Goal: Transaction & Acquisition: Book appointment/travel/reservation

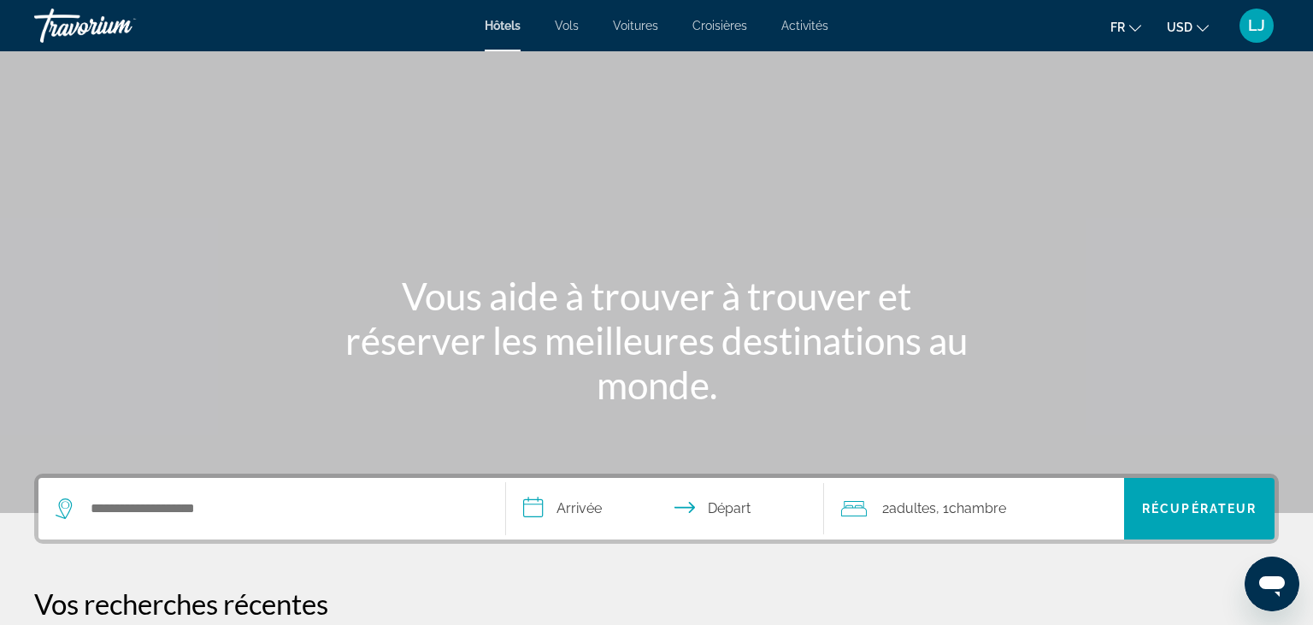
click at [267, 524] on div "Soumission widget" at bounding box center [272, 509] width 433 height 62
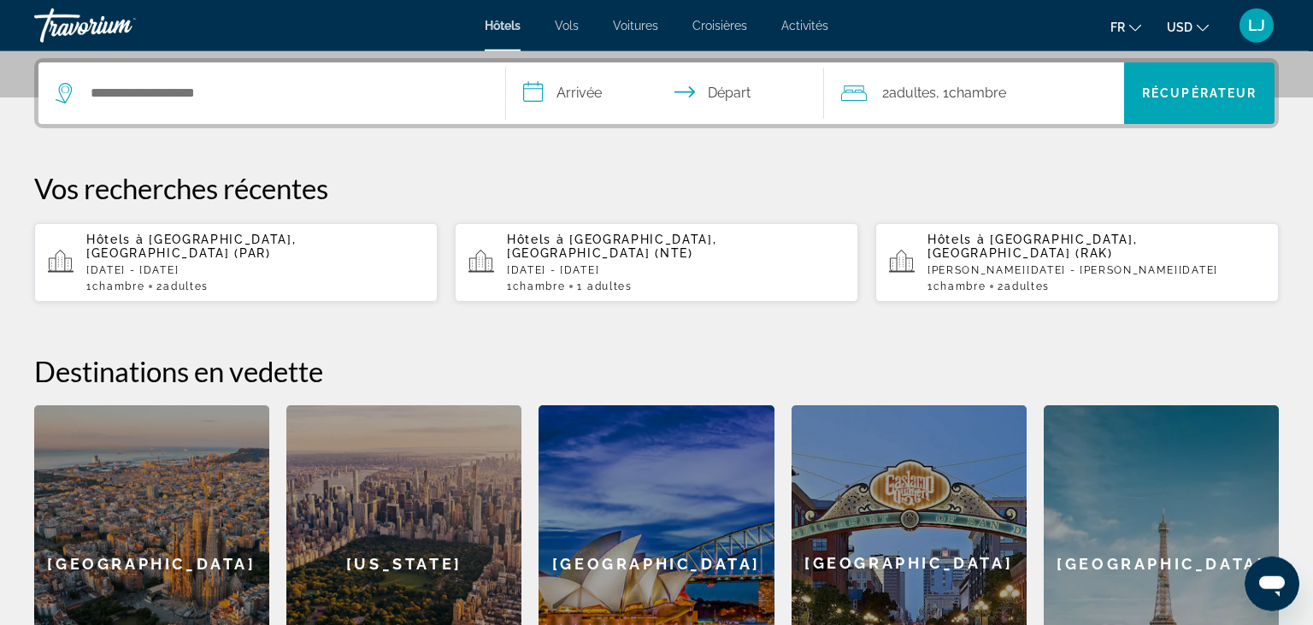
scroll to position [417, 0]
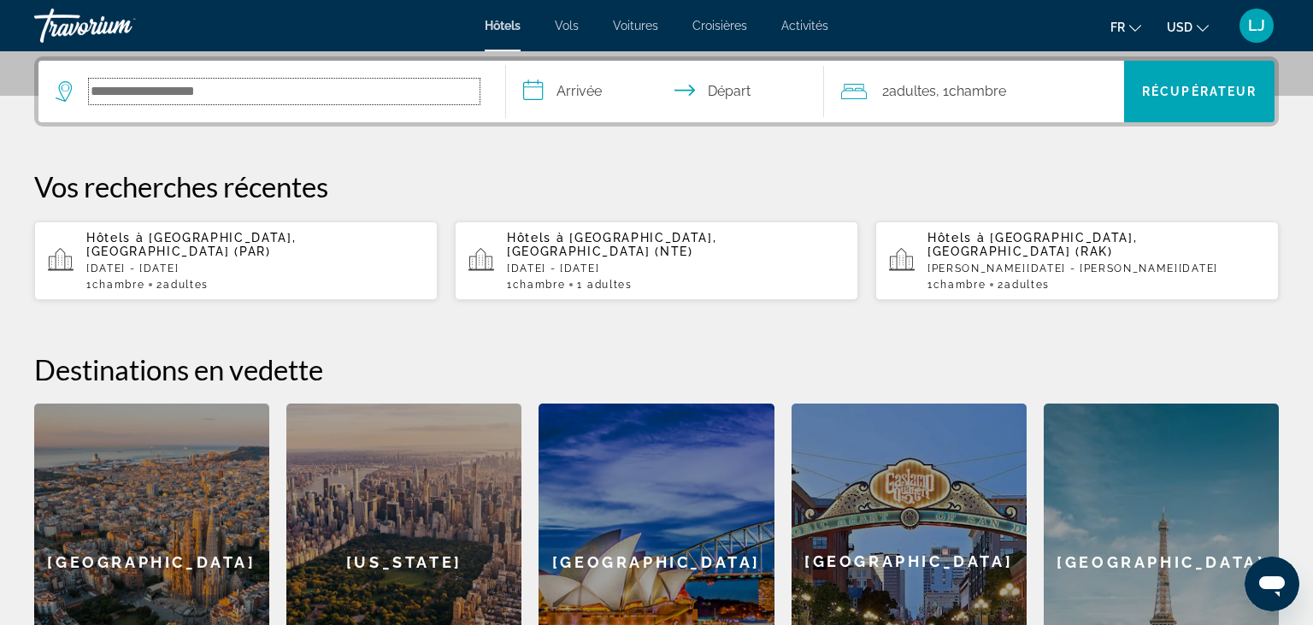
click at [232, 86] on input "Rechercher la destination de l'hôtel" at bounding box center [284, 92] width 391 height 26
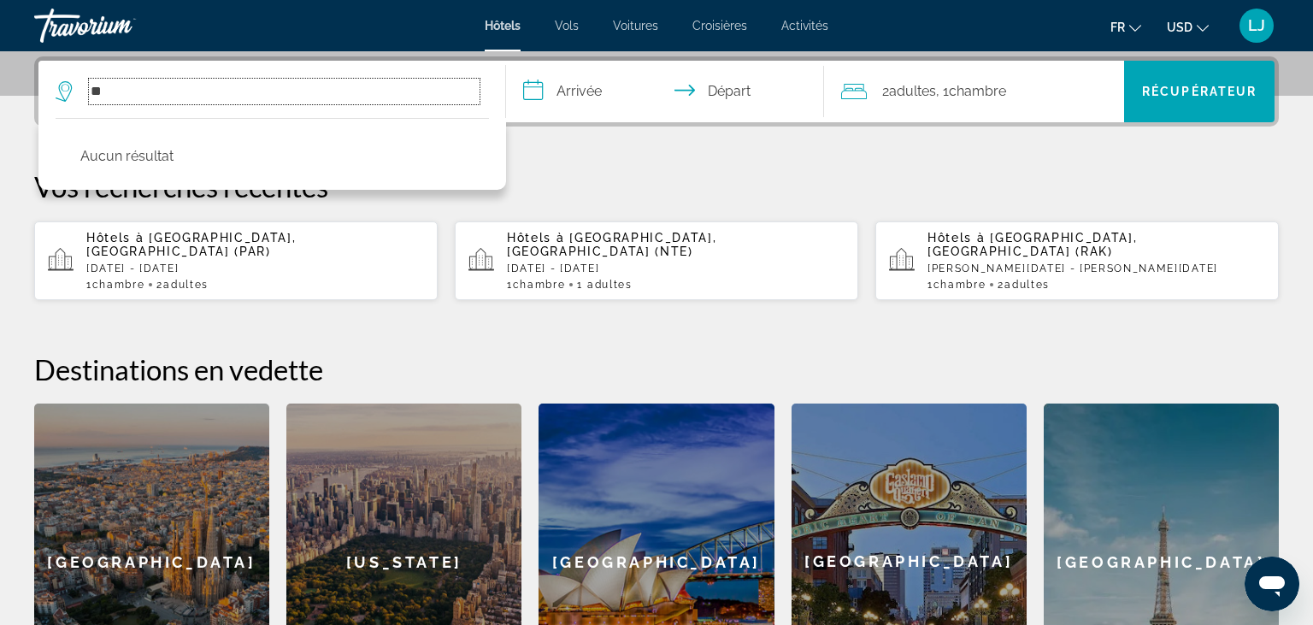
type input "*"
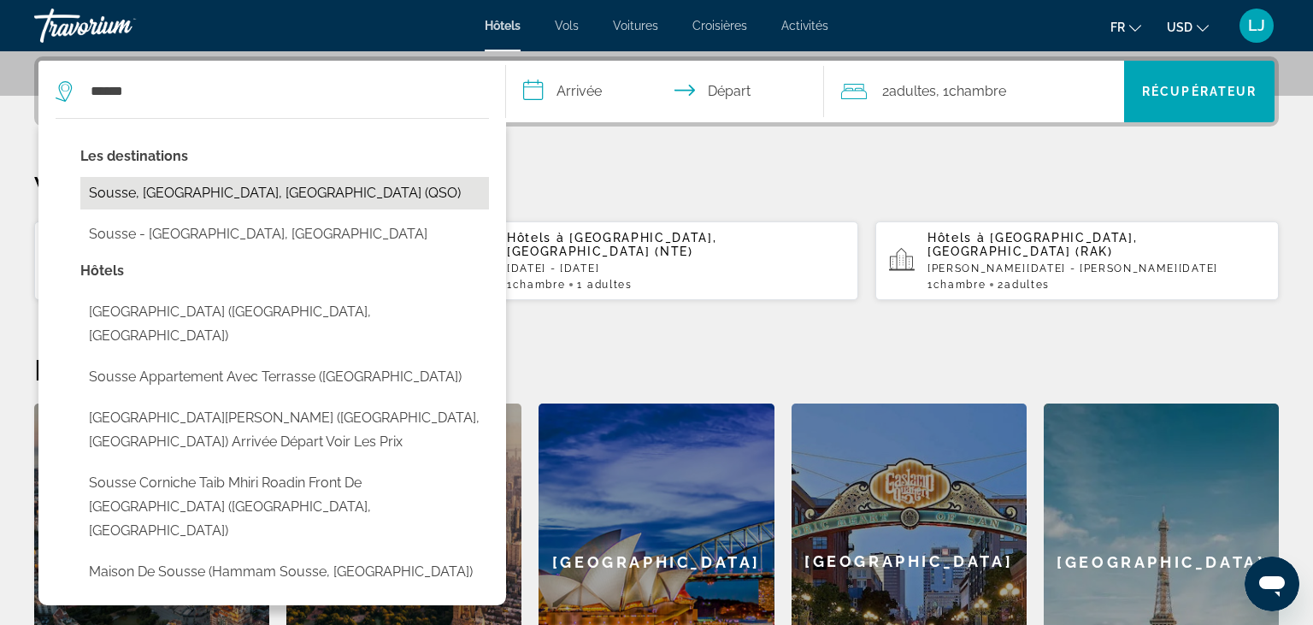
click at [183, 195] on button "Sousse, [GEOGRAPHIC_DATA], [GEOGRAPHIC_DATA] (QSO)" at bounding box center [284, 193] width 409 height 32
type input "**********"
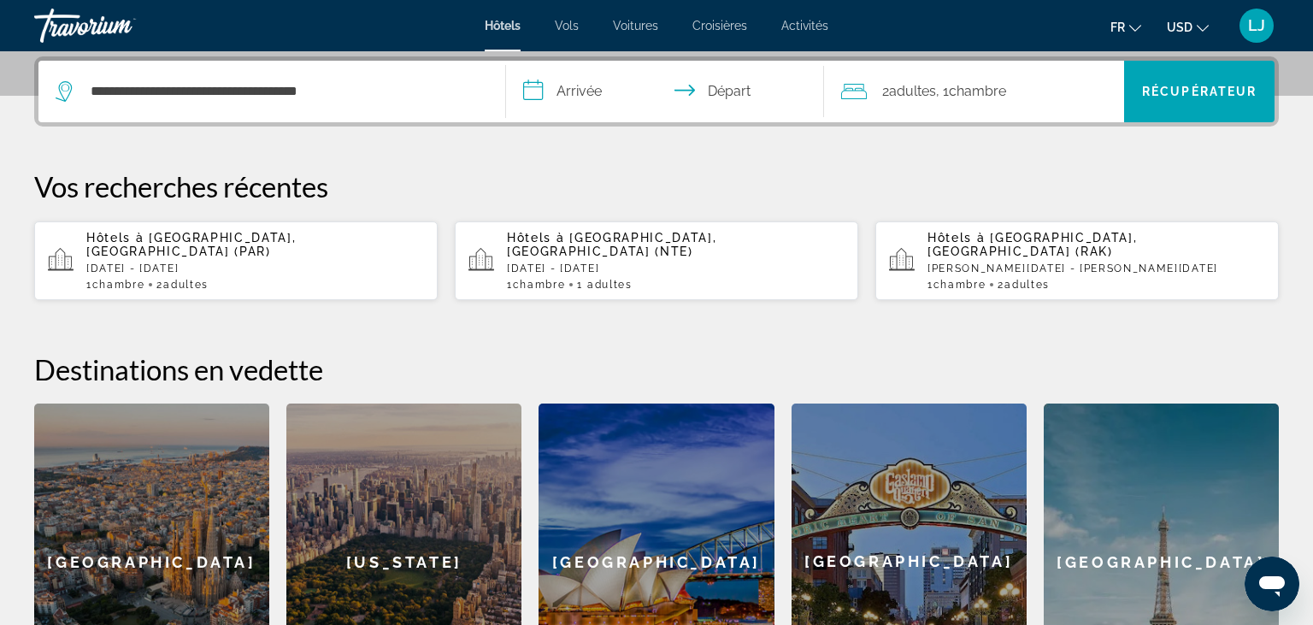
click at [580, 84] on input "**********" at bounding box center [668, 94] width 325 height 67
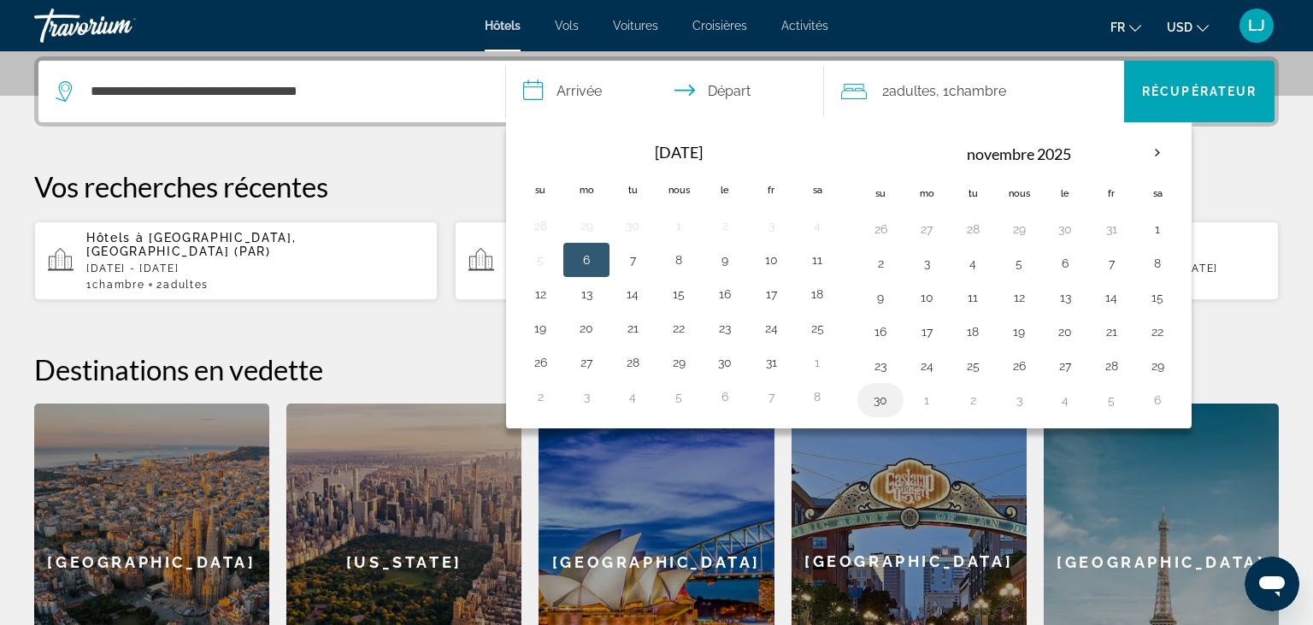
click at [875, 395] on button "30" at bounding box center [880, 400] width 27 height 24
click at [971, 404] on button "2" at bounding box center [972, 400] width 27 height 24
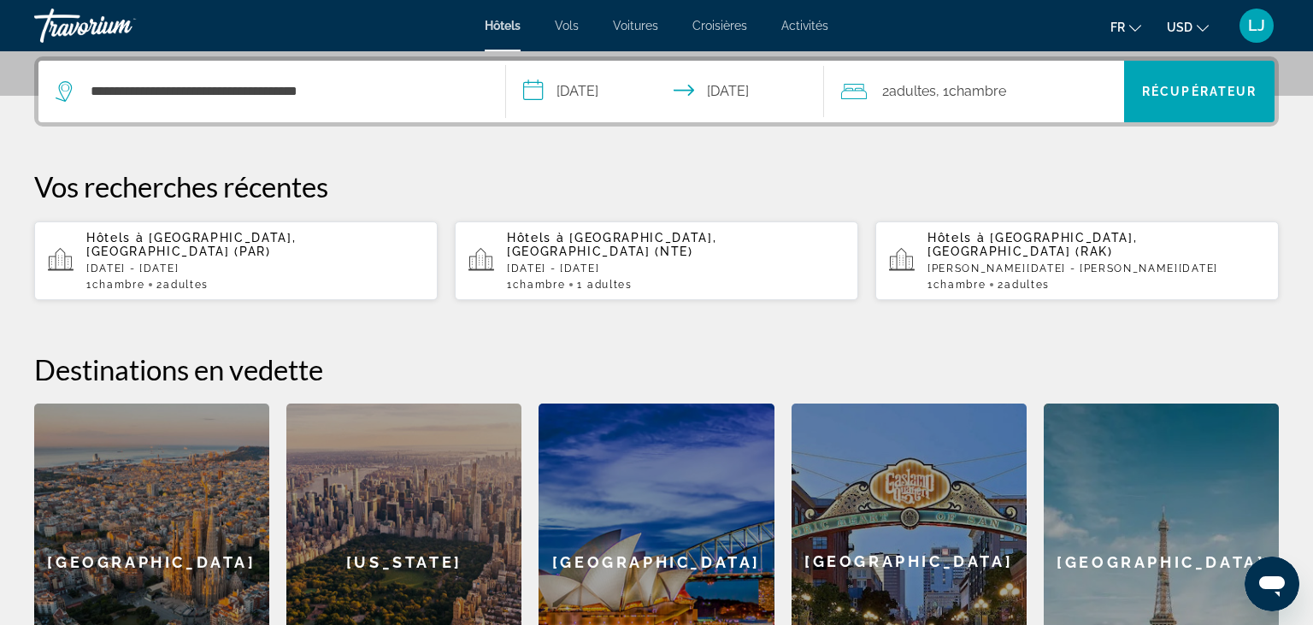
click at [610, 86] on input "**********" at bounding box center [668, 94] width 325 height 67
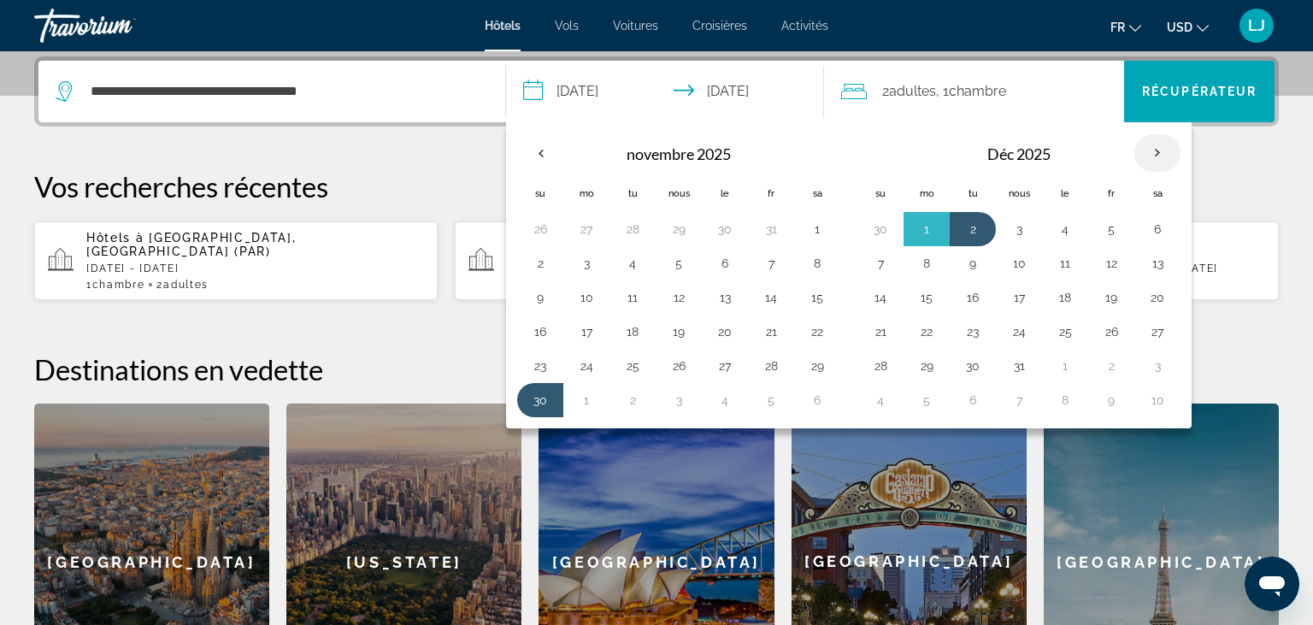
click at [1147, 156] on th "Le mois prochain" at bounding box center [1158, 153] width 46 height 38
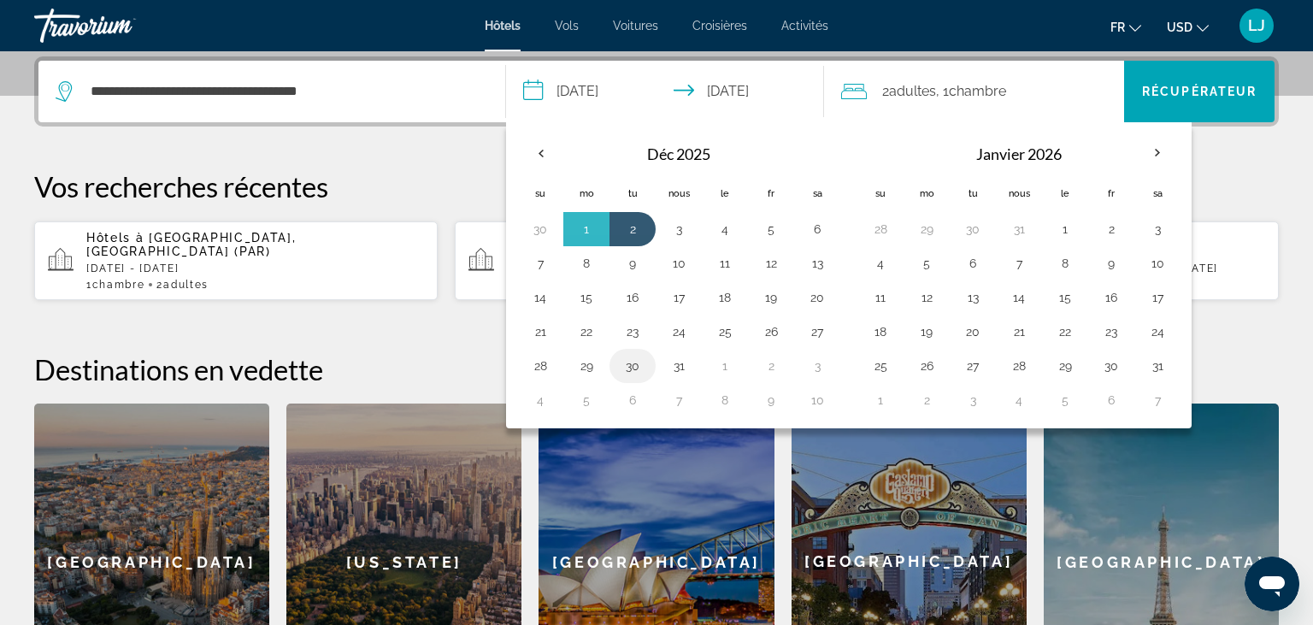
click at [640, 363] on button "30" at bounding box center [632, 366] width 27 height 24
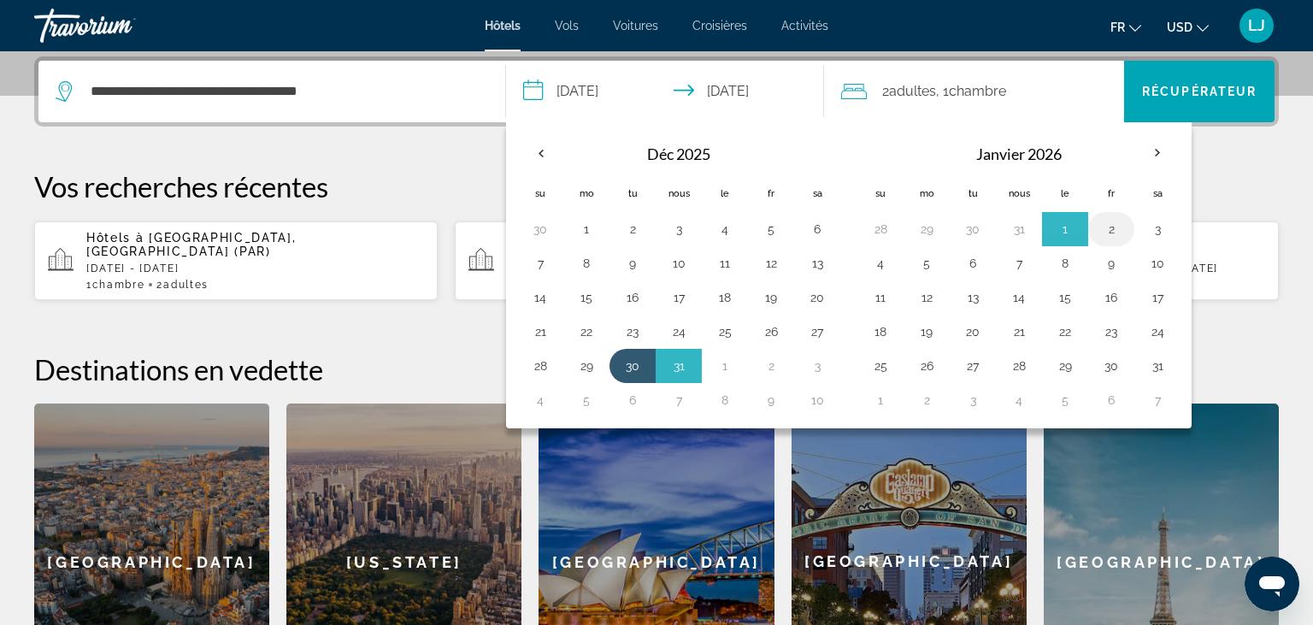
click at [1117, 227] on button "2" at bounding box center [1111, 229] width 27 height 24
type input "**********"
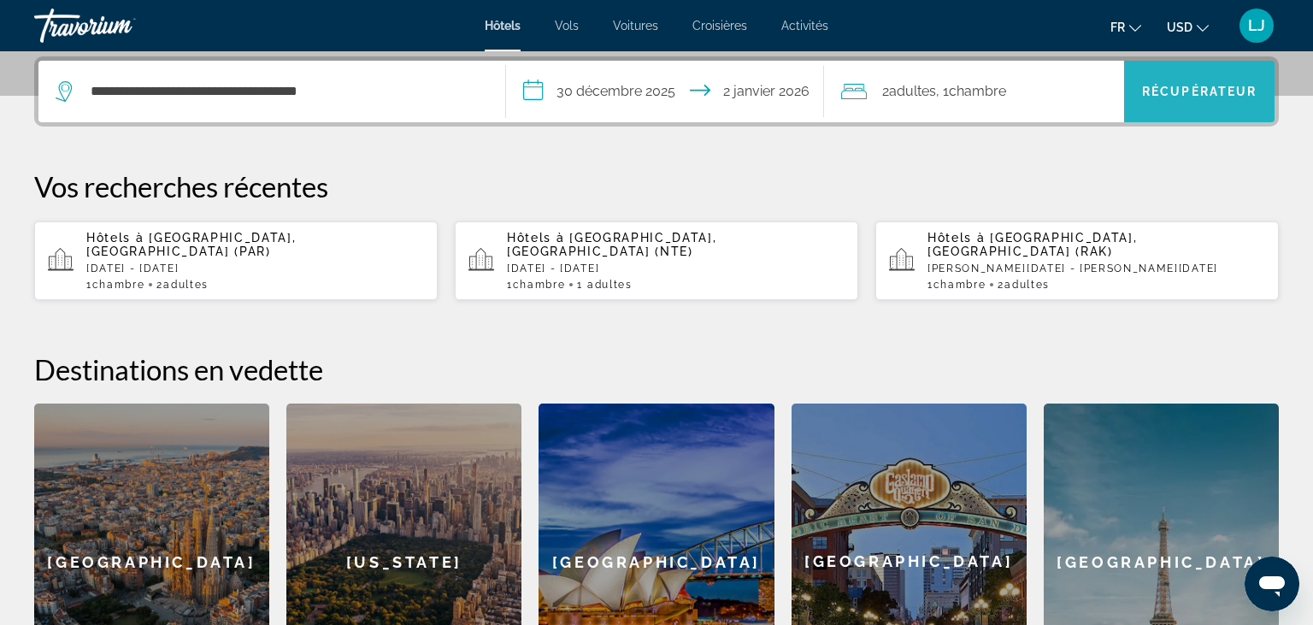
click at [1193, 85] on span "Récupérateur" at bounding box center [1199, 92] width 115 height 14
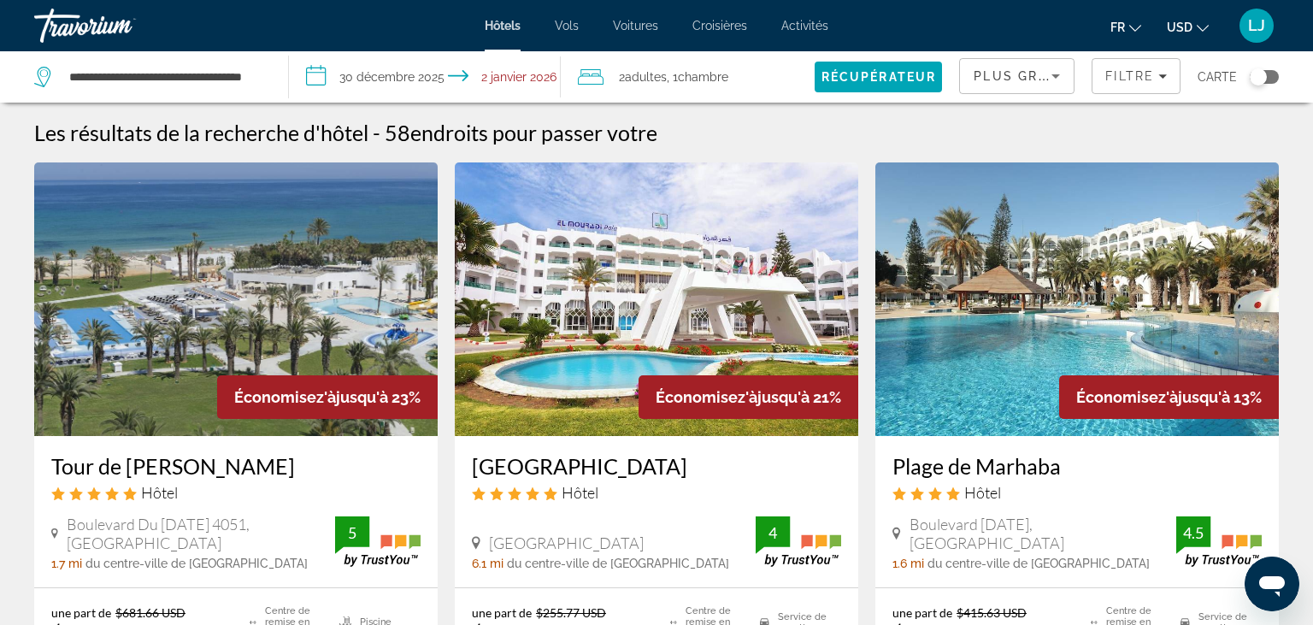
click at [1186, 23] on span "USD" at bounding box center [1180, 28] width 26 height 14
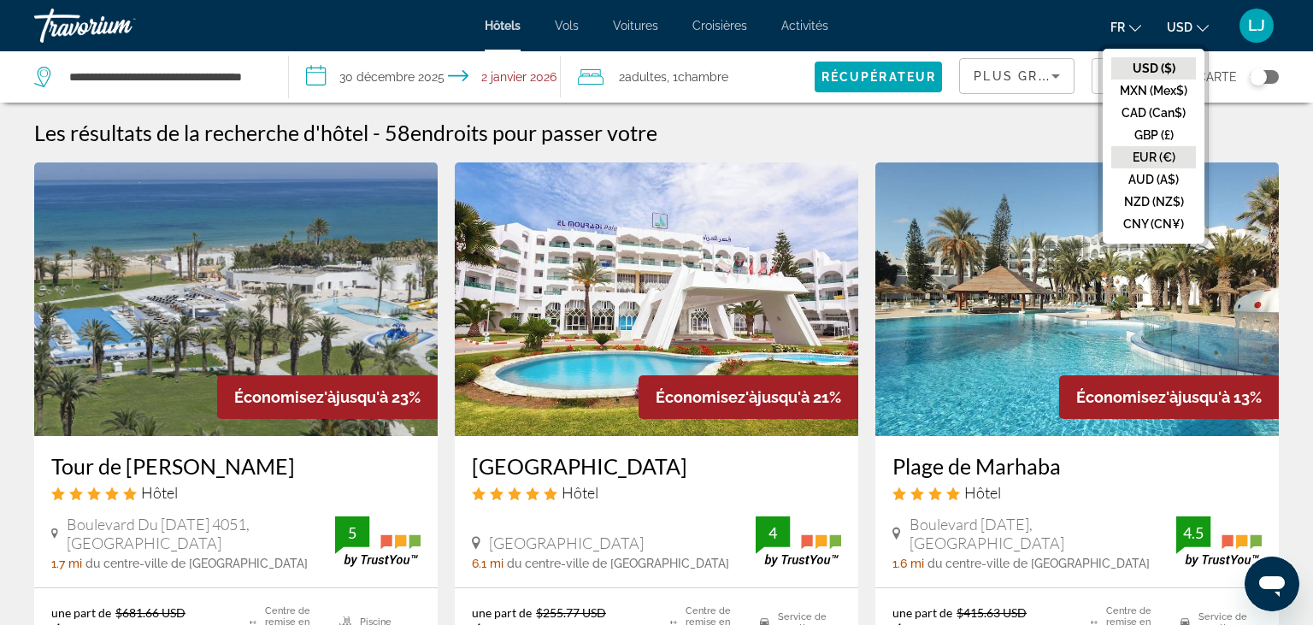
click at [1153, 156] on button "EUR (€)" at bounding box center [1154, 157] width 85 height 22
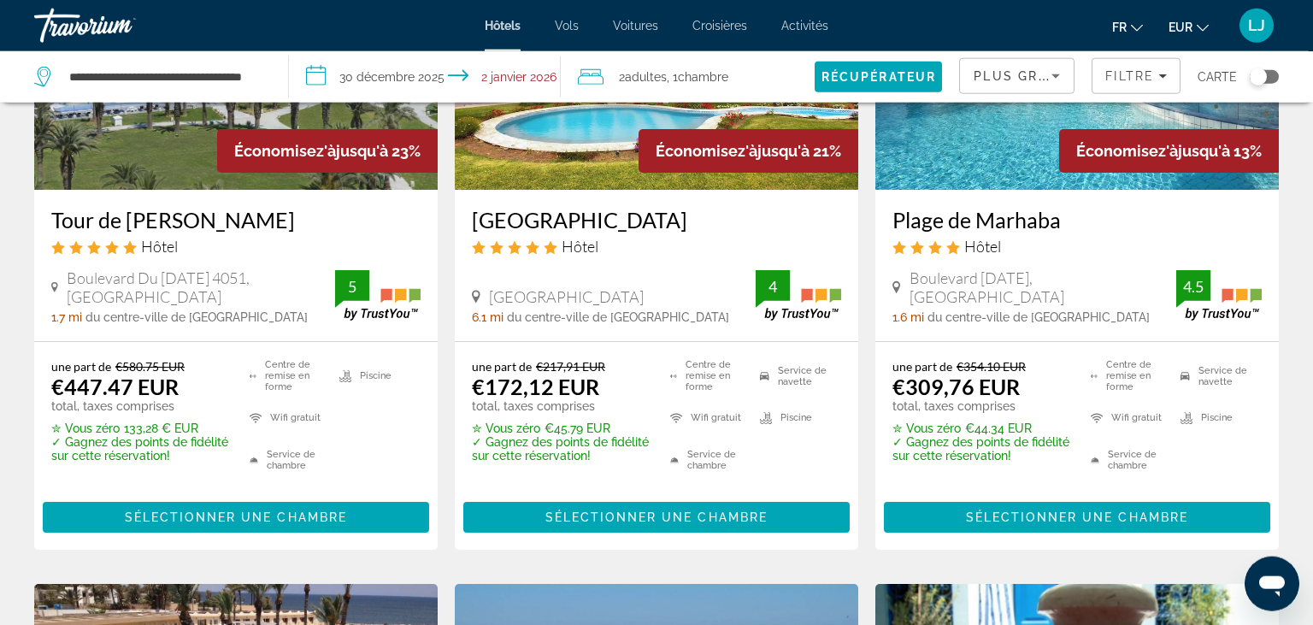
scroll to position [304, 0]
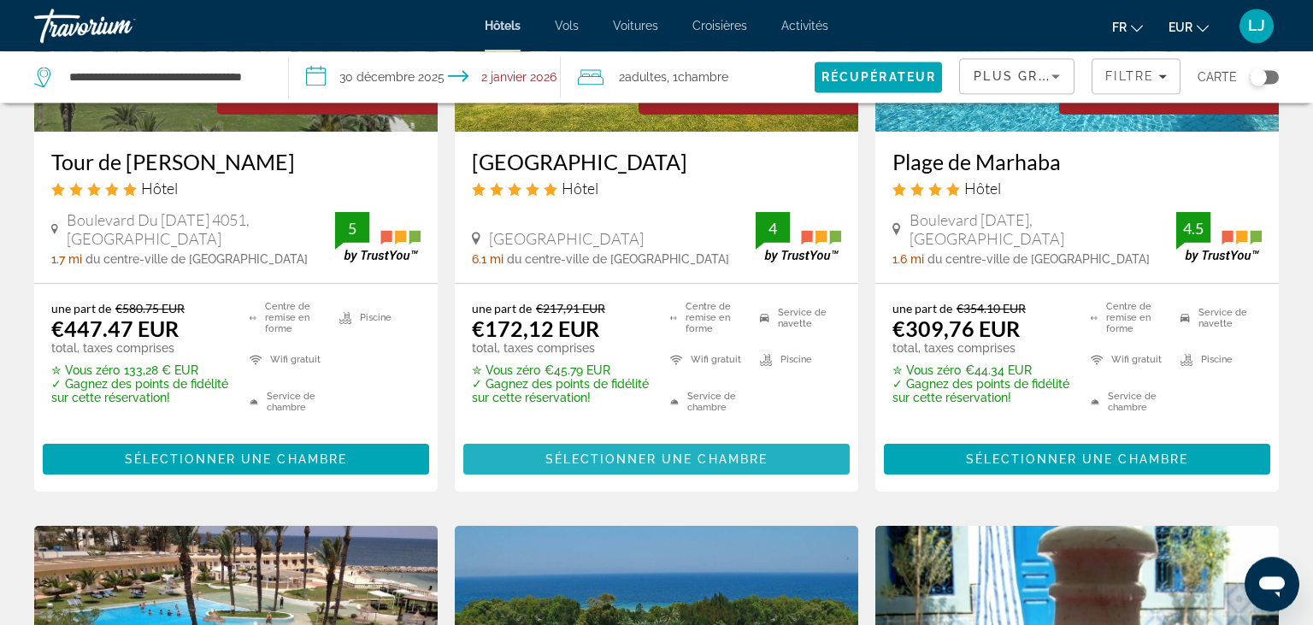
click at [619, 455] on span "Sélectionner une chambre" at bounding box center [657, 459] width 222 height 14
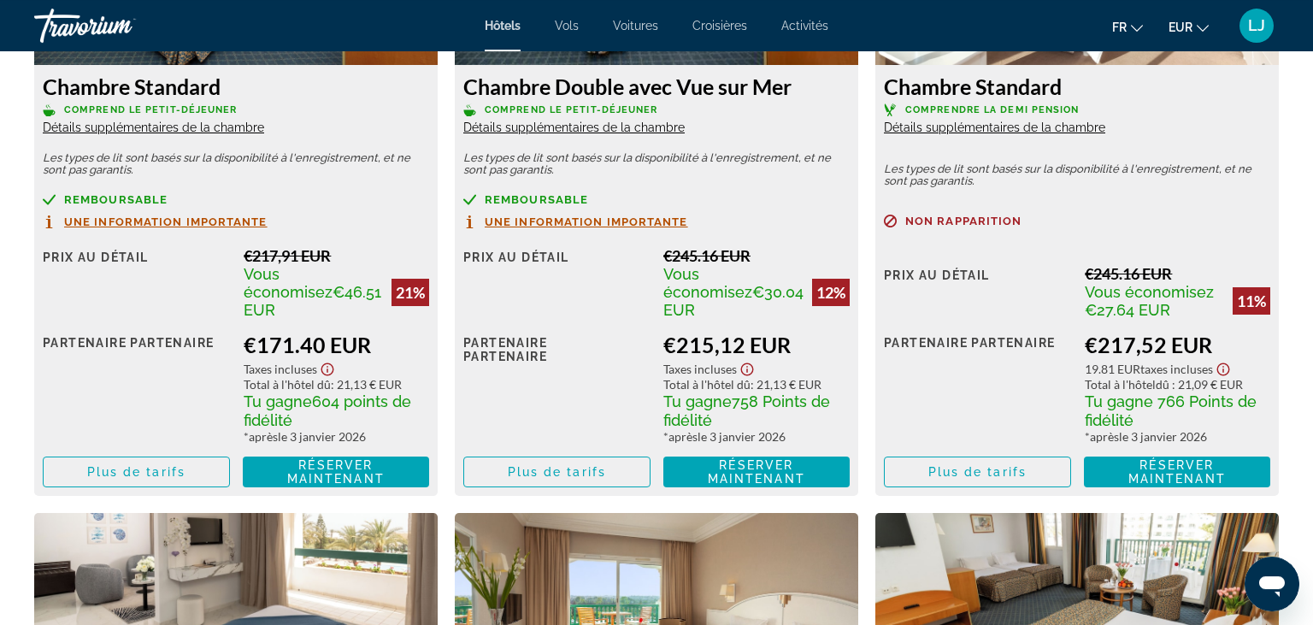
scroll to position [2586, 0]
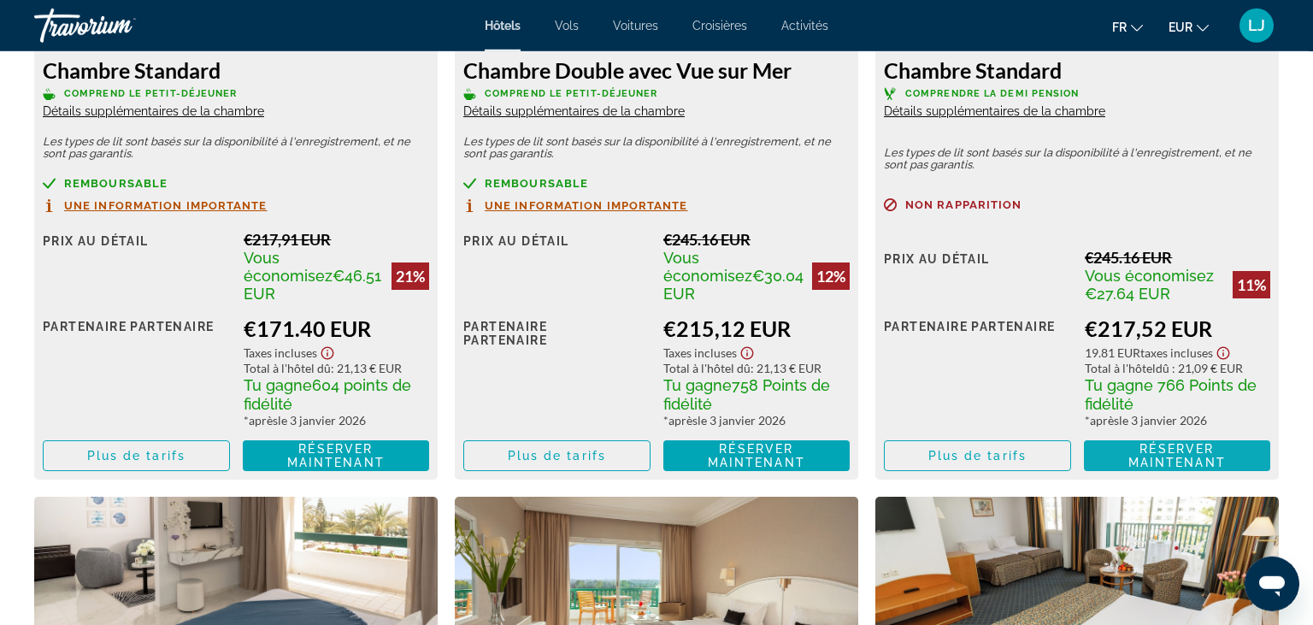
click at [1135, 453] on span "Réserver maintenant Plus disponible" at bounding box center [1178, 455] width 160 height 27
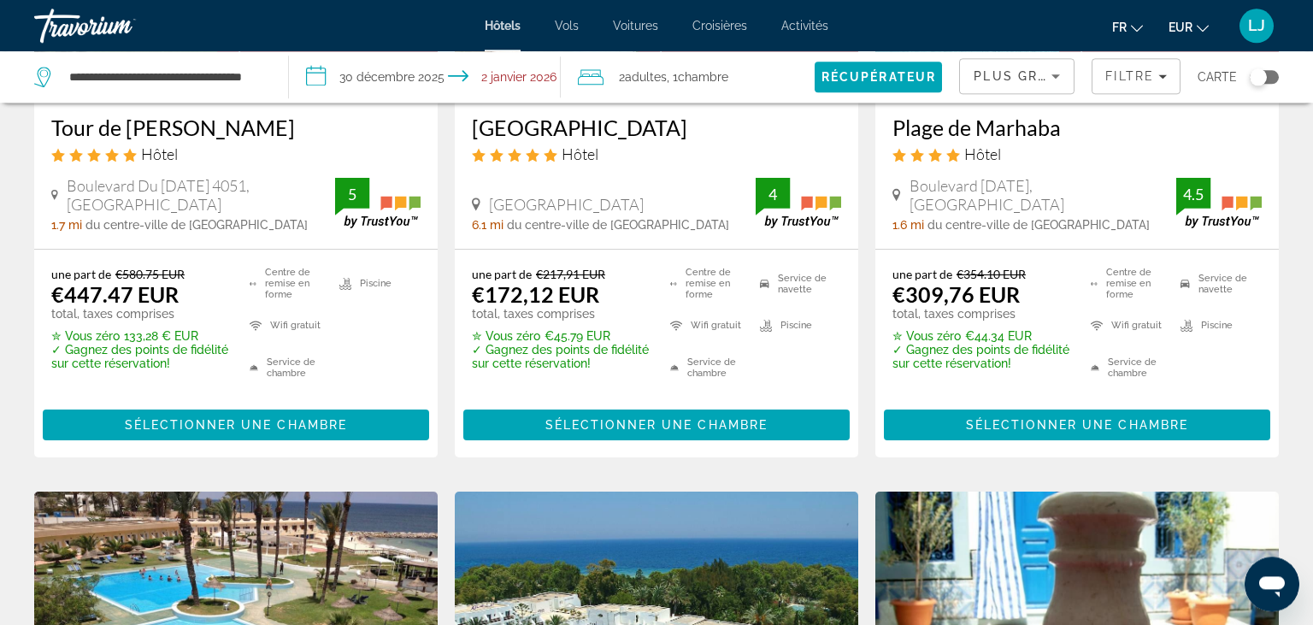
scroll to position [369, 0]
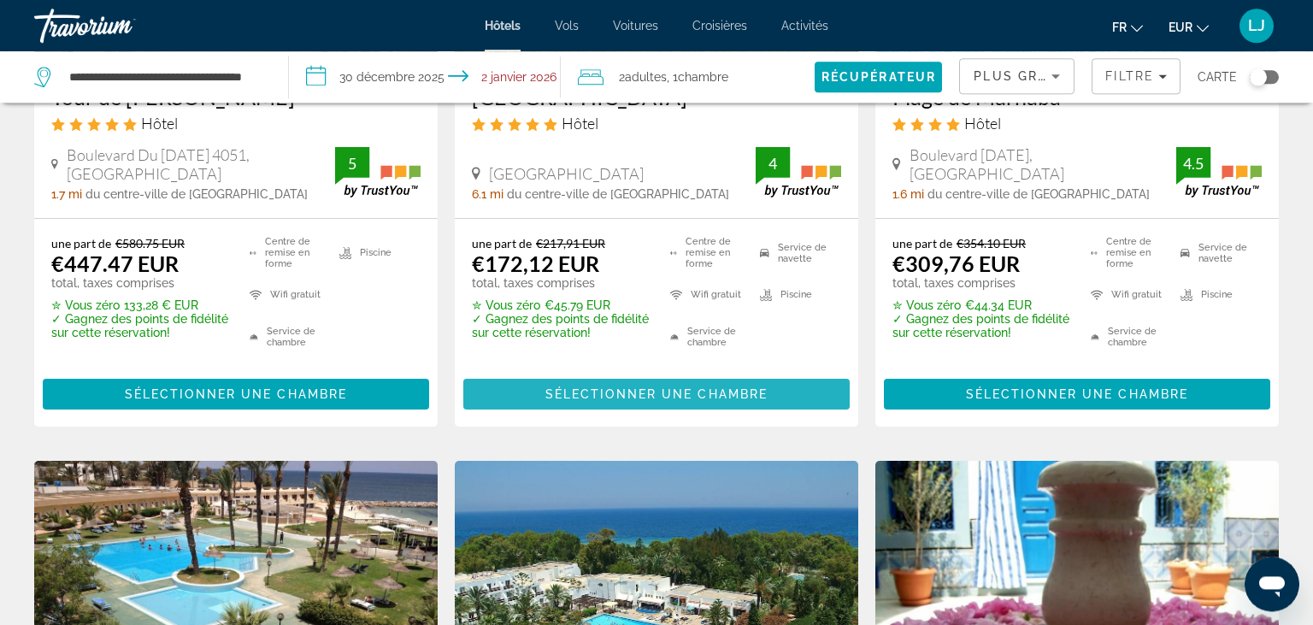
click at [758, 400] on span "Contenu principal" at bounding box center [656, 394] width 386 height 41
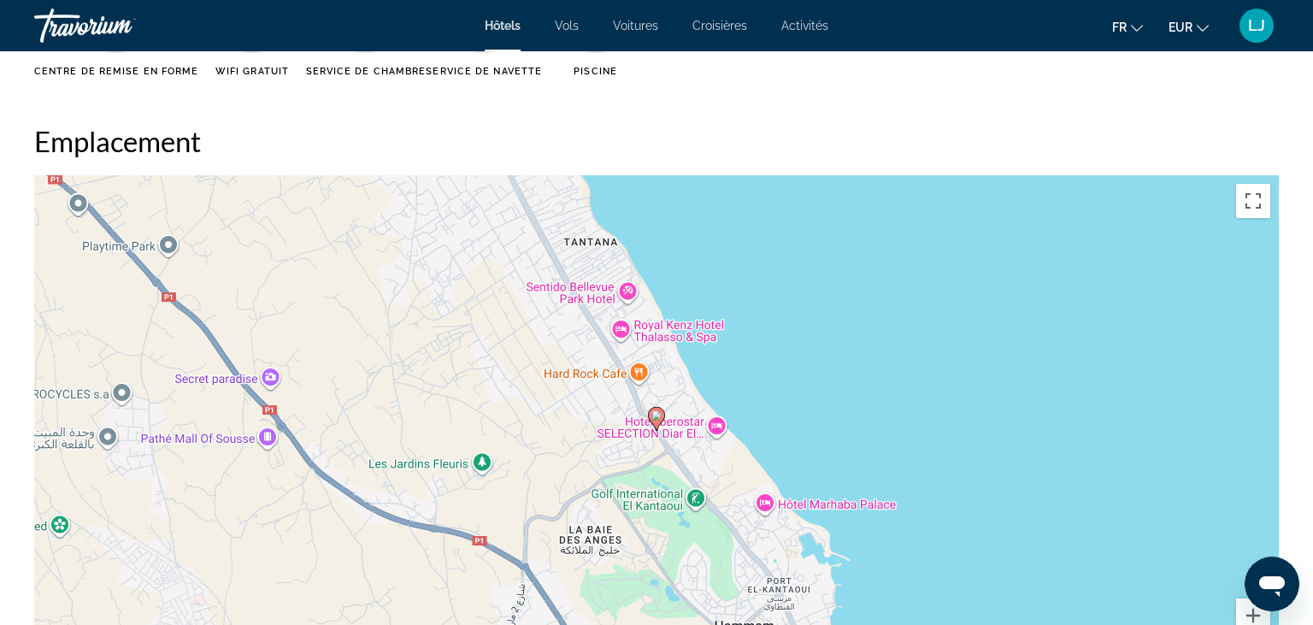
scroll to position [1536, 0]
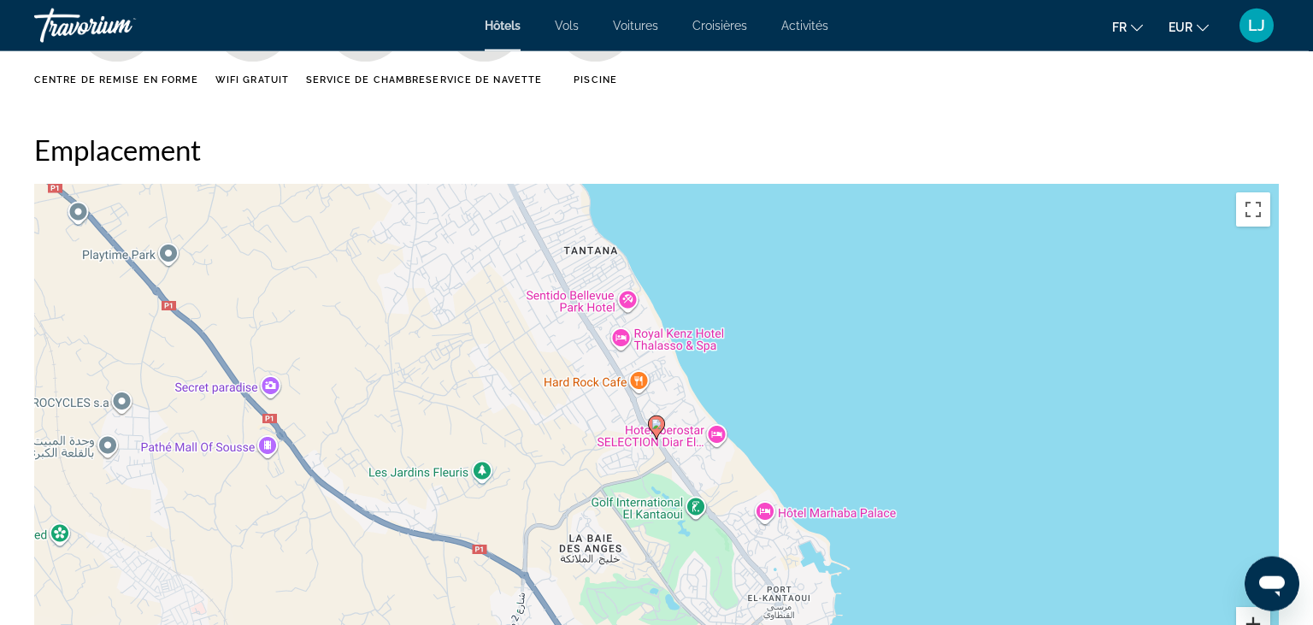
click at [1249, 619] on button "Zoom avant" at bounding box center [1253, 624] width 34 height 34
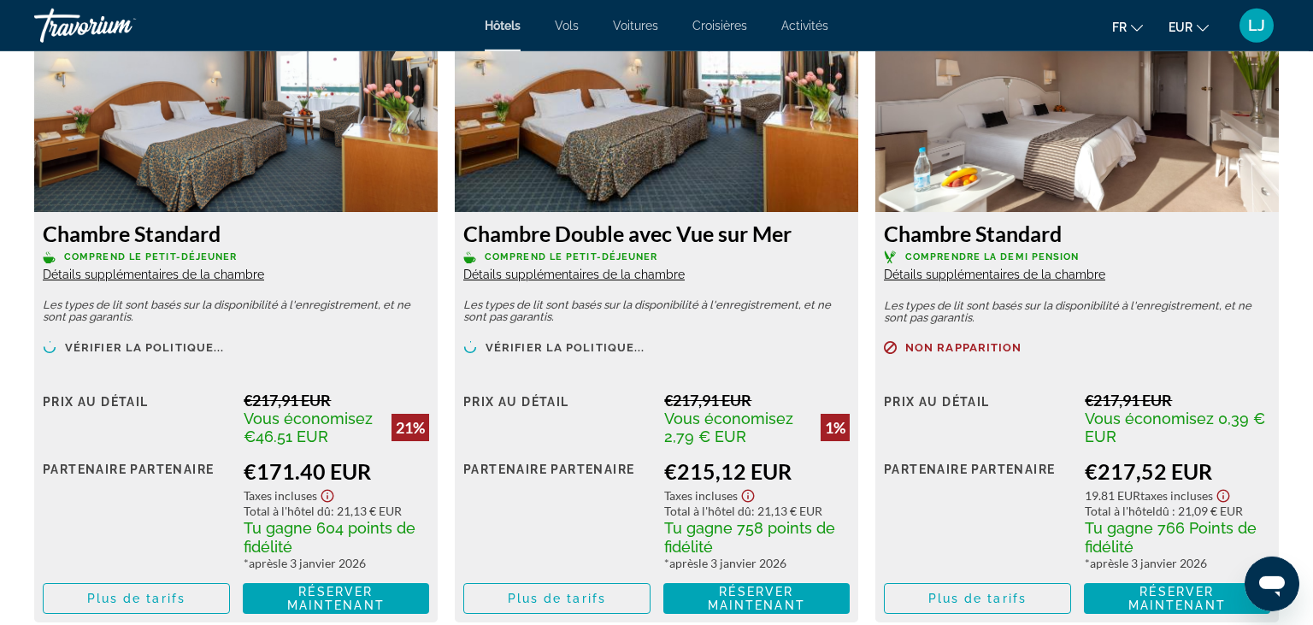
scroll to position [2446, 0]
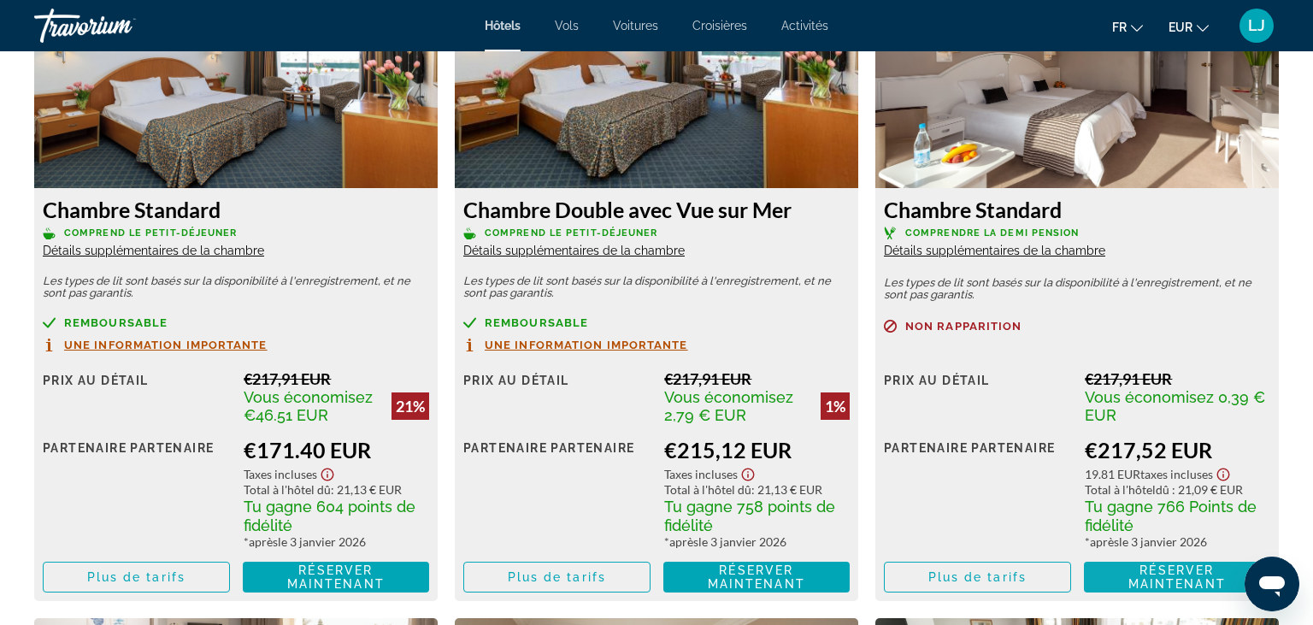
click at [1171, 583] on span "Réserver maintenant" at bounding box center [1177, 576] width 97 height 27
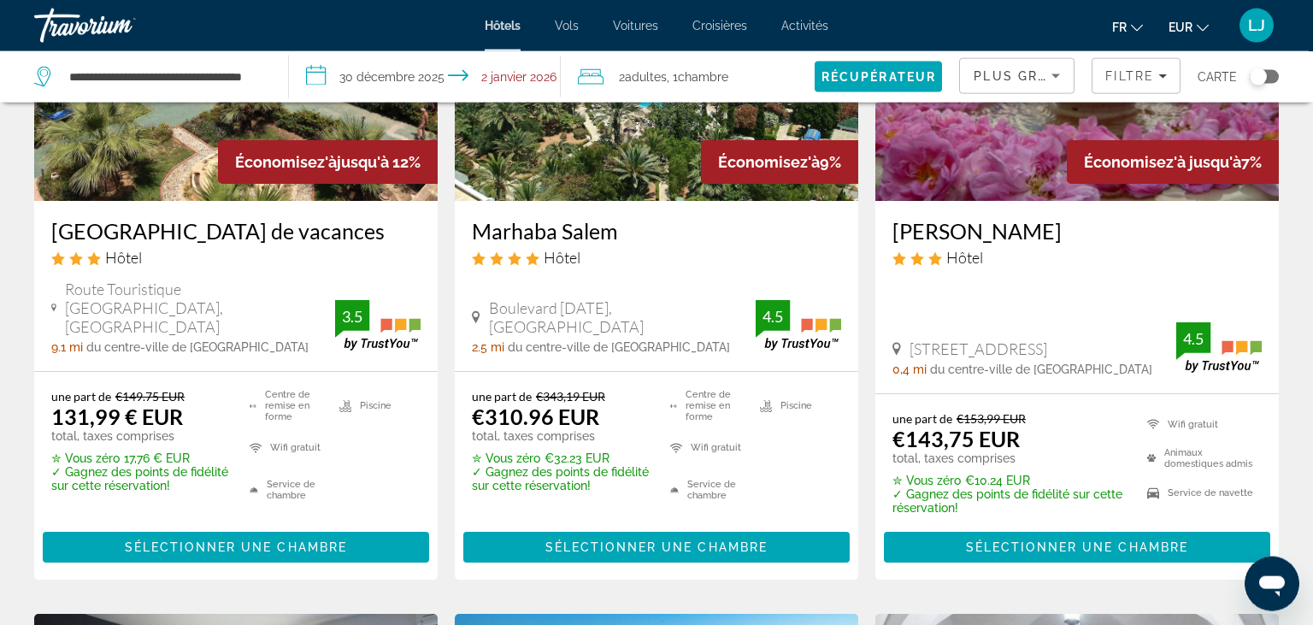
scroll to position [945, 0]
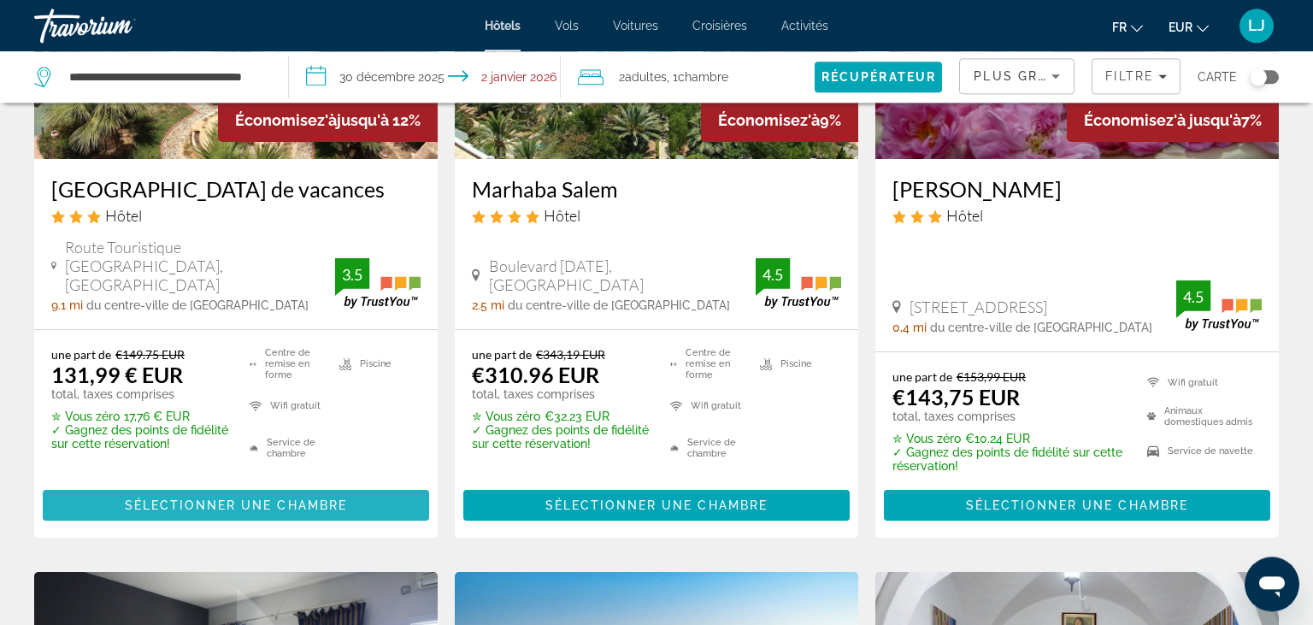
click at [282, 506] on span "Sélectionner une chambre" at bounding box center [236, 506] width 222 height 14
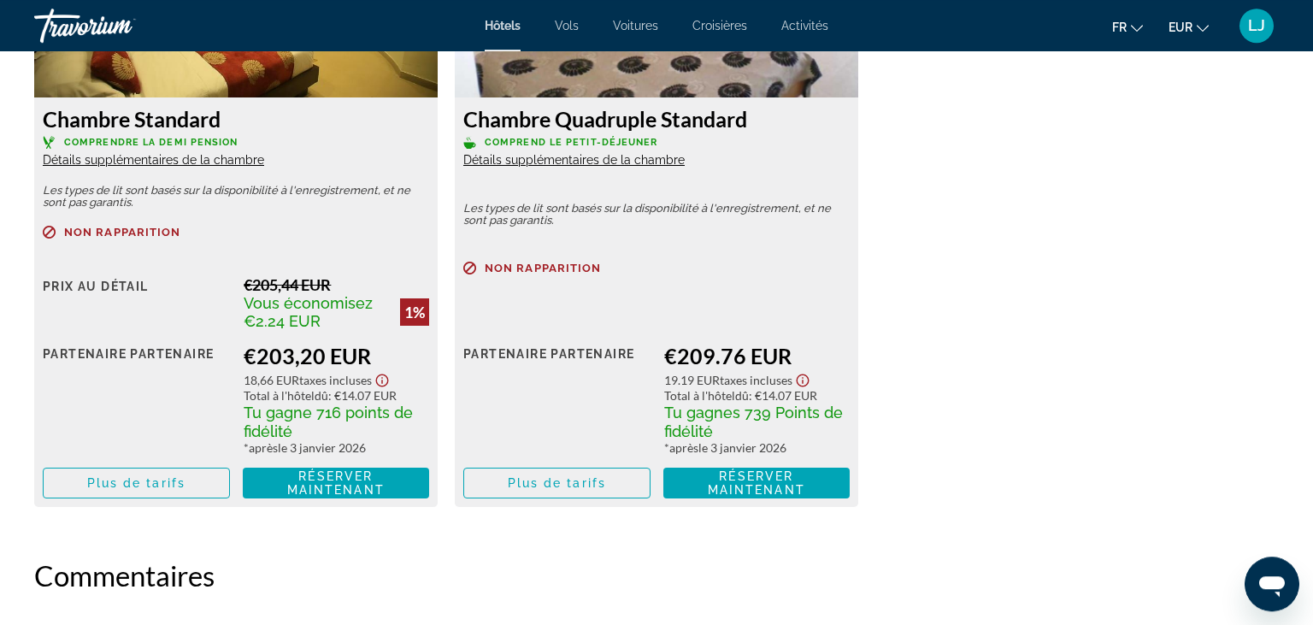
scroll to position [3204, 0]
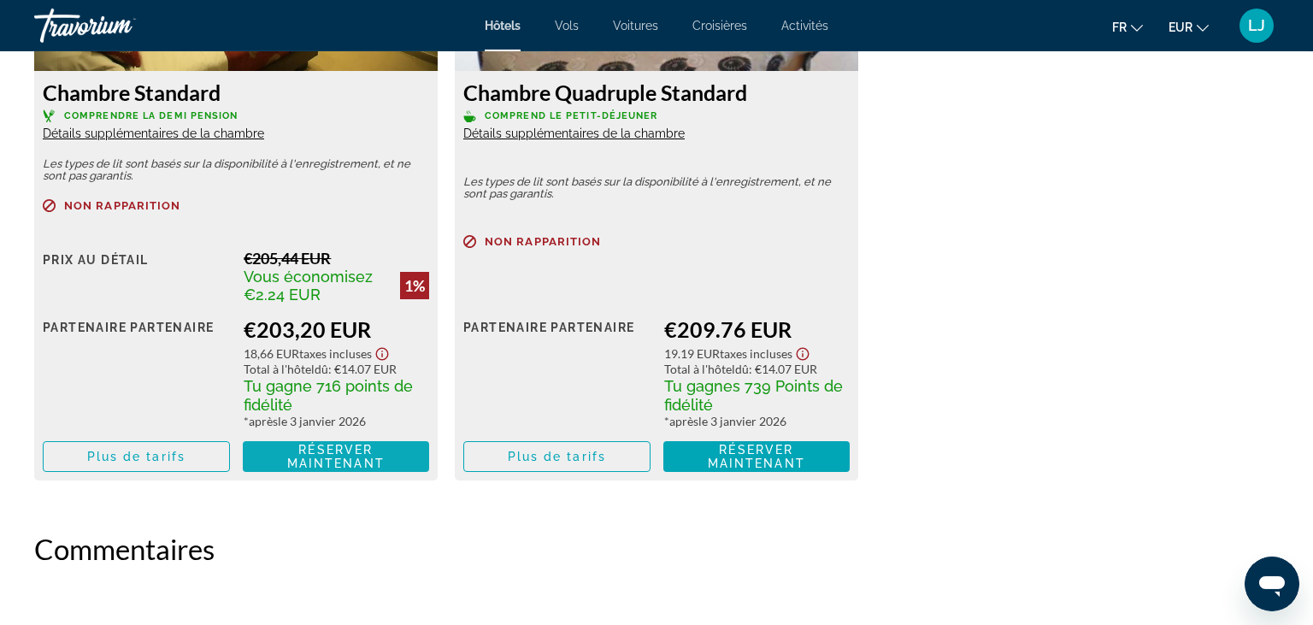
click at [379, 454] on span "Réserver maintenant Plus disponible" at bounding box center [337, 456] width 160 height 27
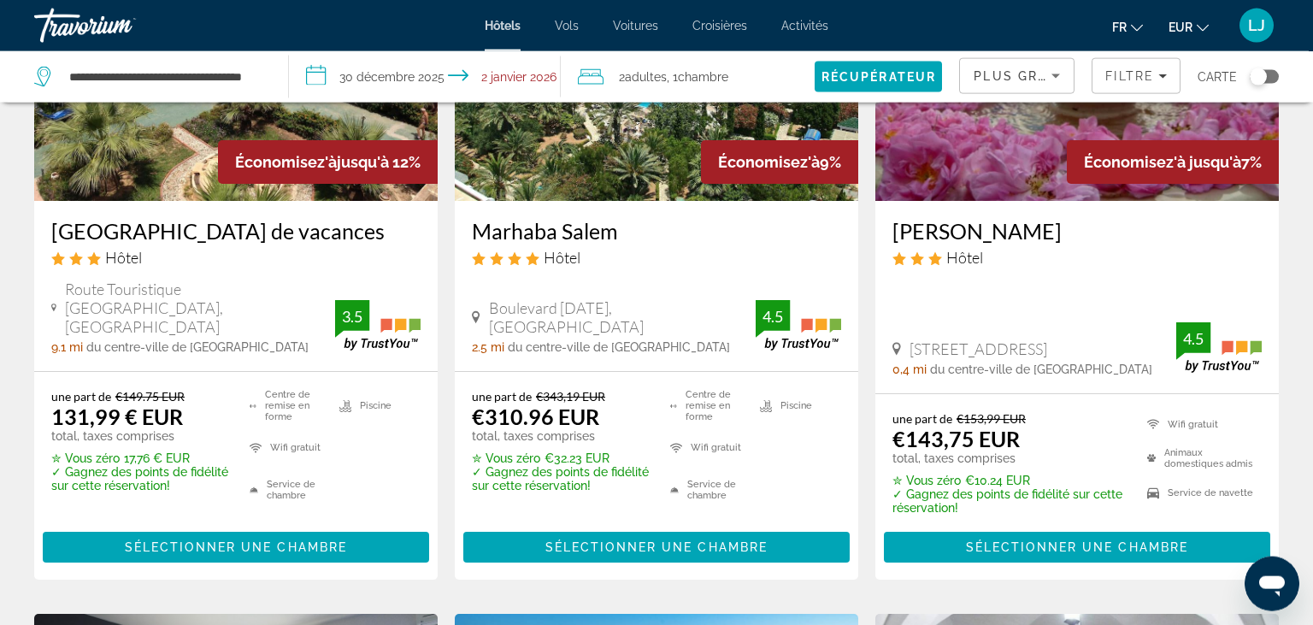
scroll to position [914, 0]
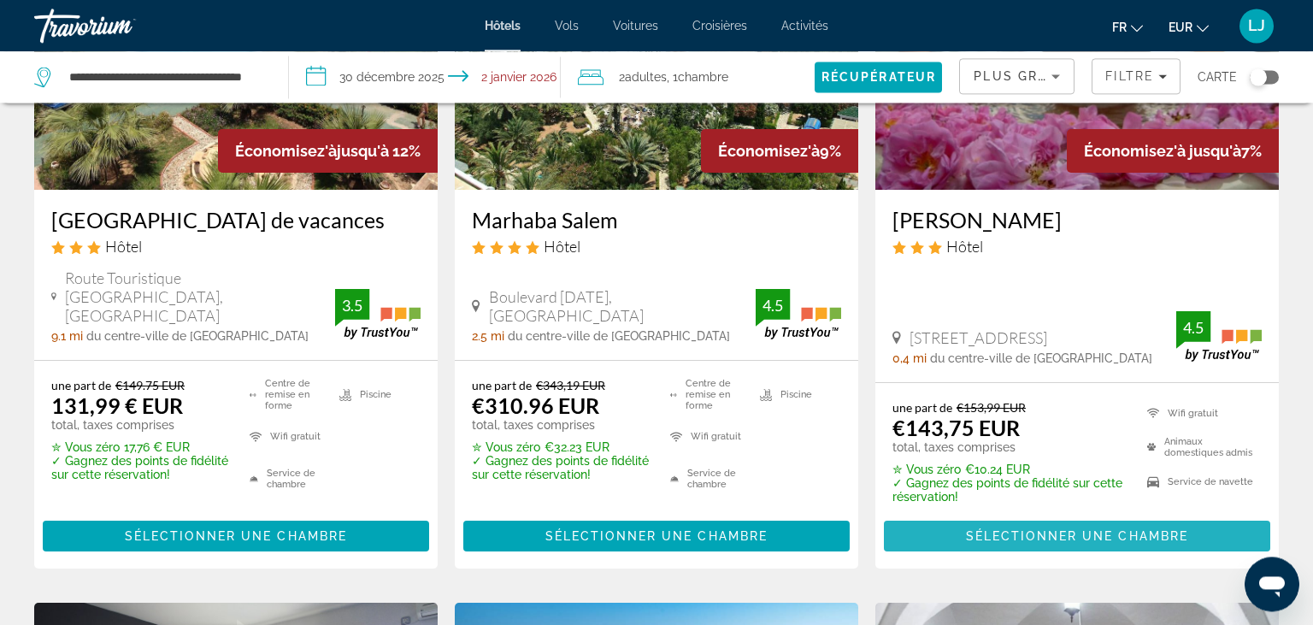
click at [1091, 531] on span "Contenu principal" at bounding box center [1077, 536] width 386 height 41
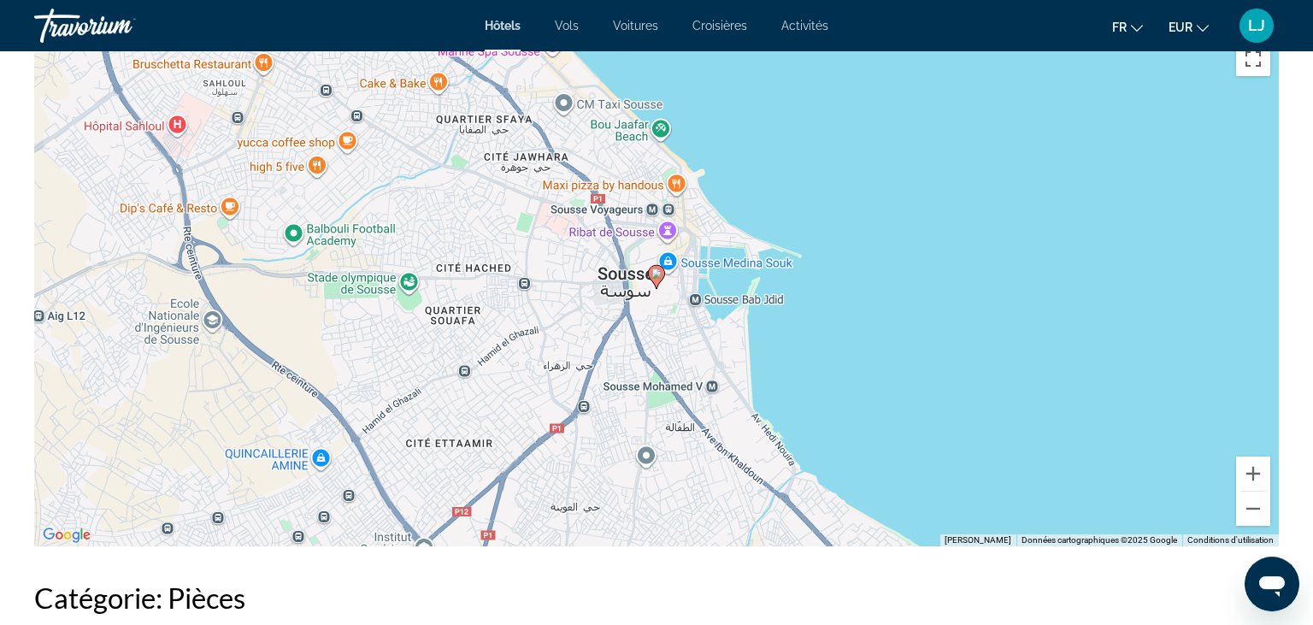
scroll to position [1669, 0]
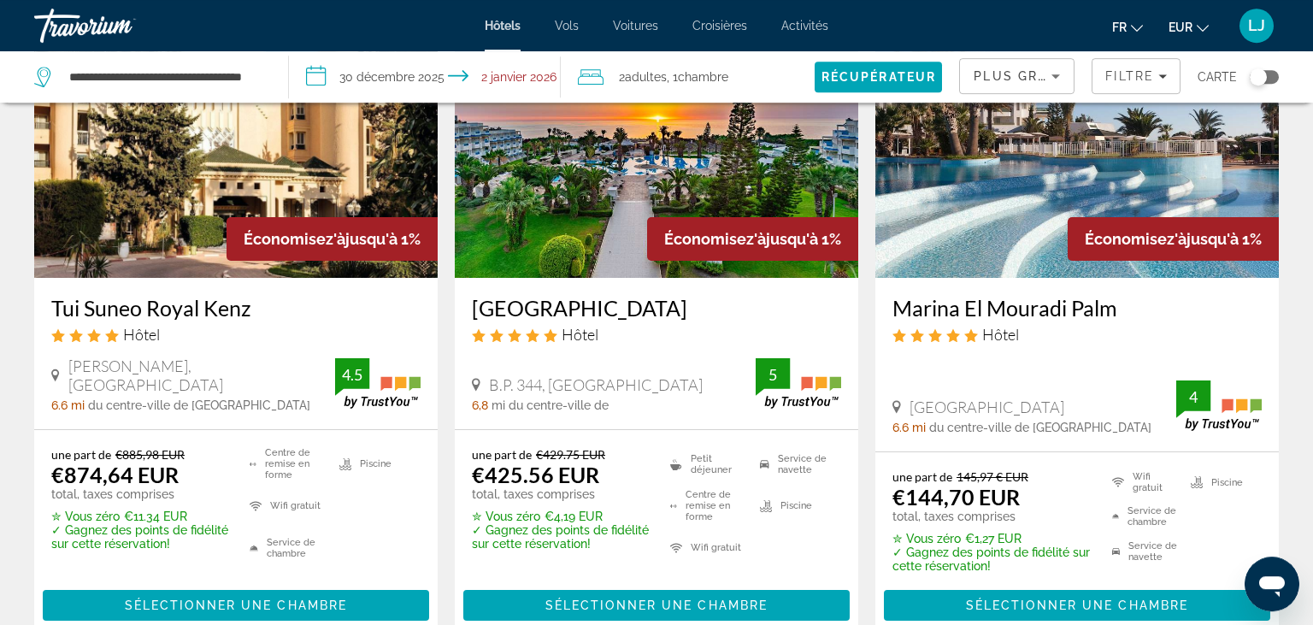
scroll to position [2179, 0]
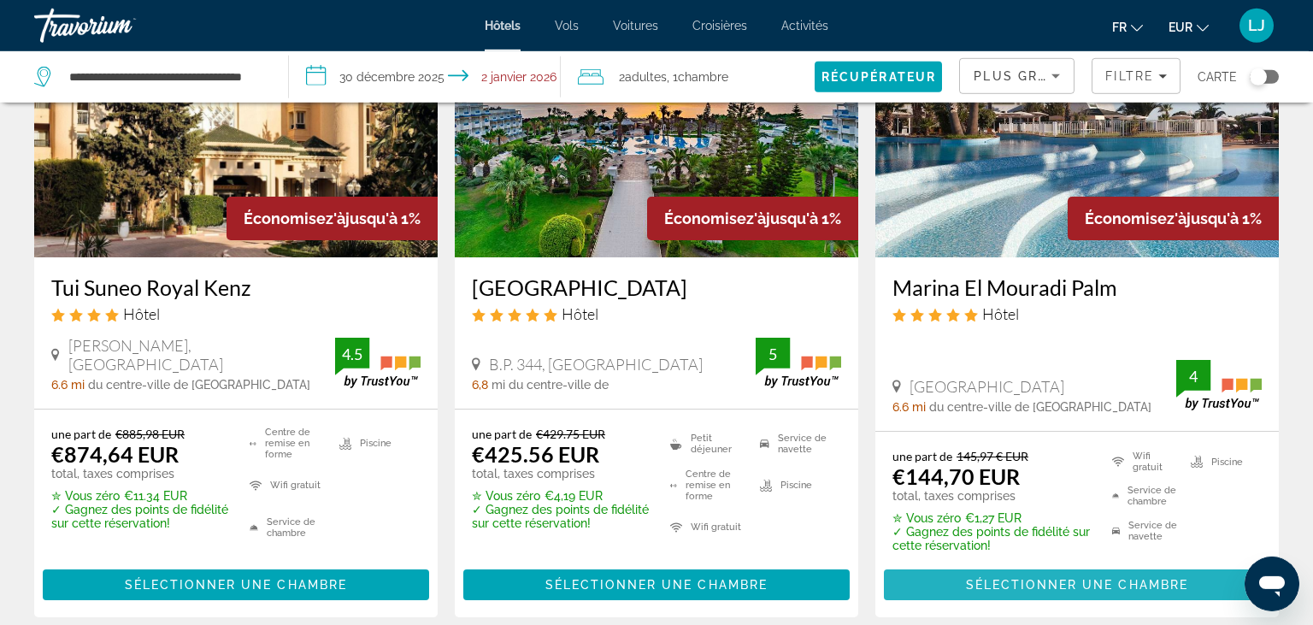
click at [1095, 587] on span "Sélectionner une chambre" at bounding box center [1077, 585] width 222 height 14
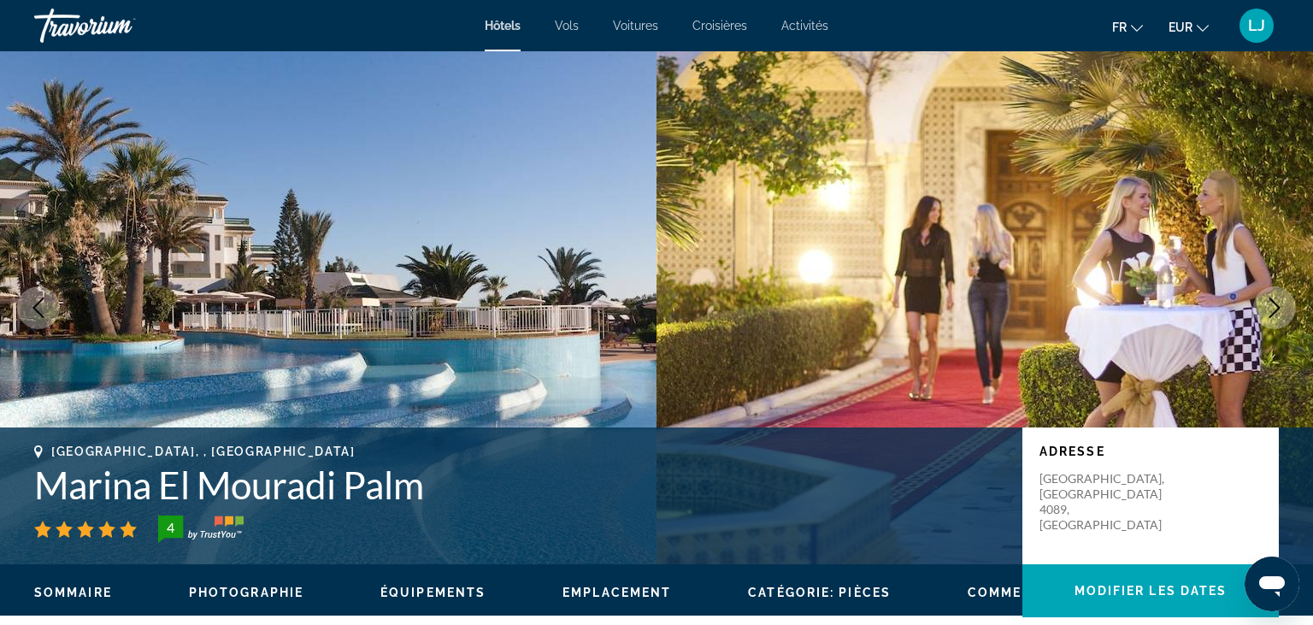
click at [1271, 304] on icon "Prochaine image" at bounding box center [1275, 308] width 21 height 21
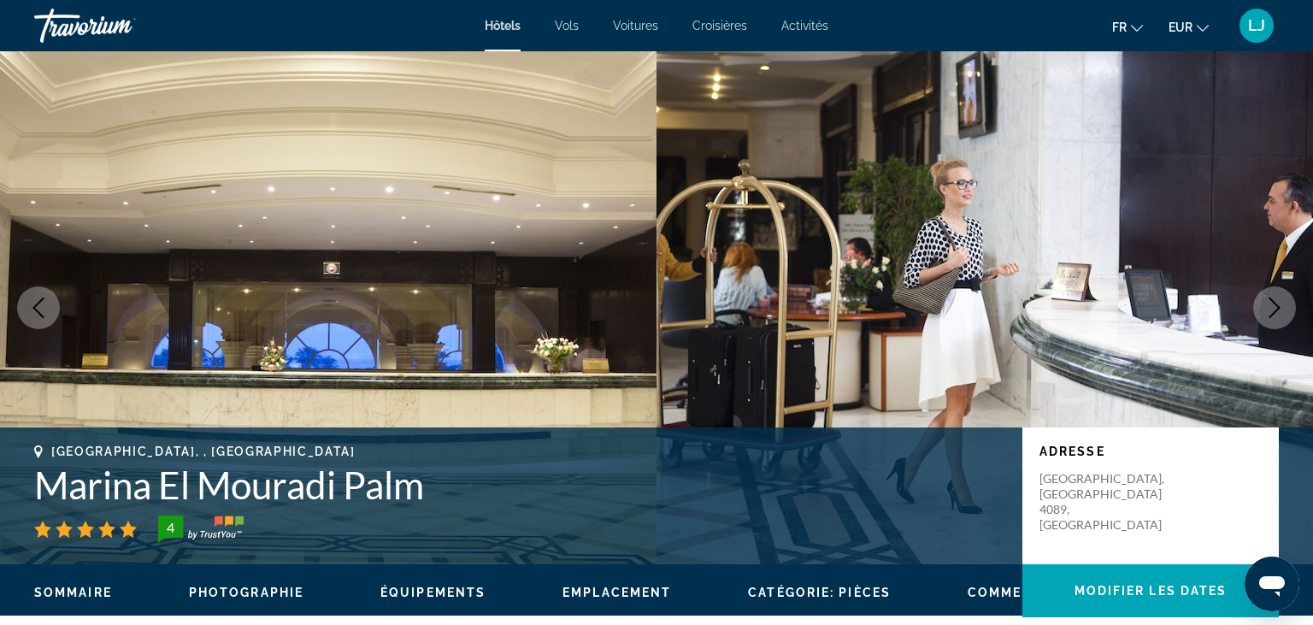
click at [1271, 304] on icon "Prochaine image" at bounding box center [1275, 308] width 21 height 21
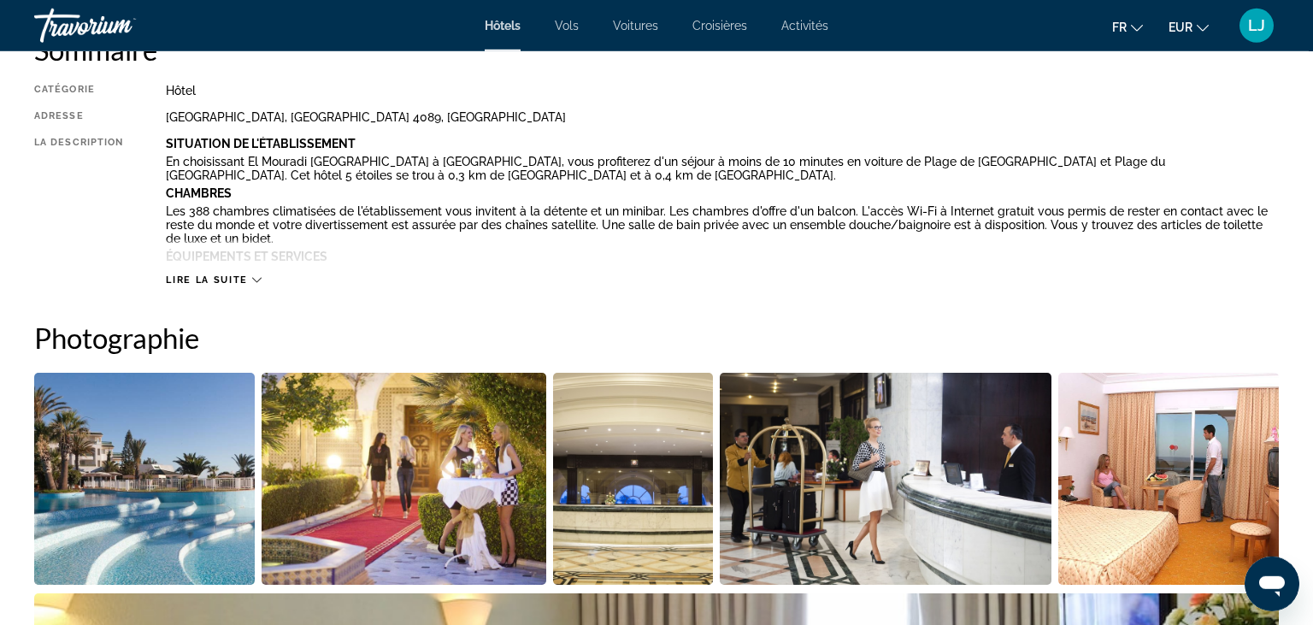
scroll to position [607, 0]
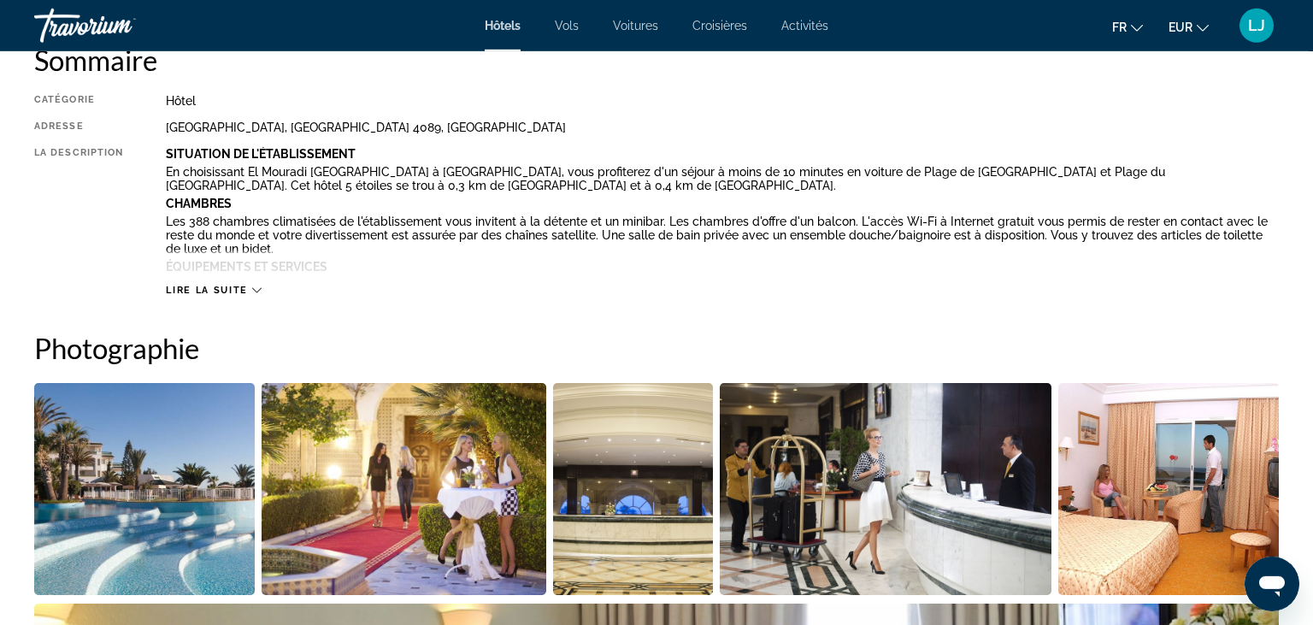
click at [279, 266] on div "Lire la suite" at bounding box center [722, 273] width 1113 height 47
click at [239, 293] on span "Lire la suite" at bounding box center [206, 290] width 81 height 11
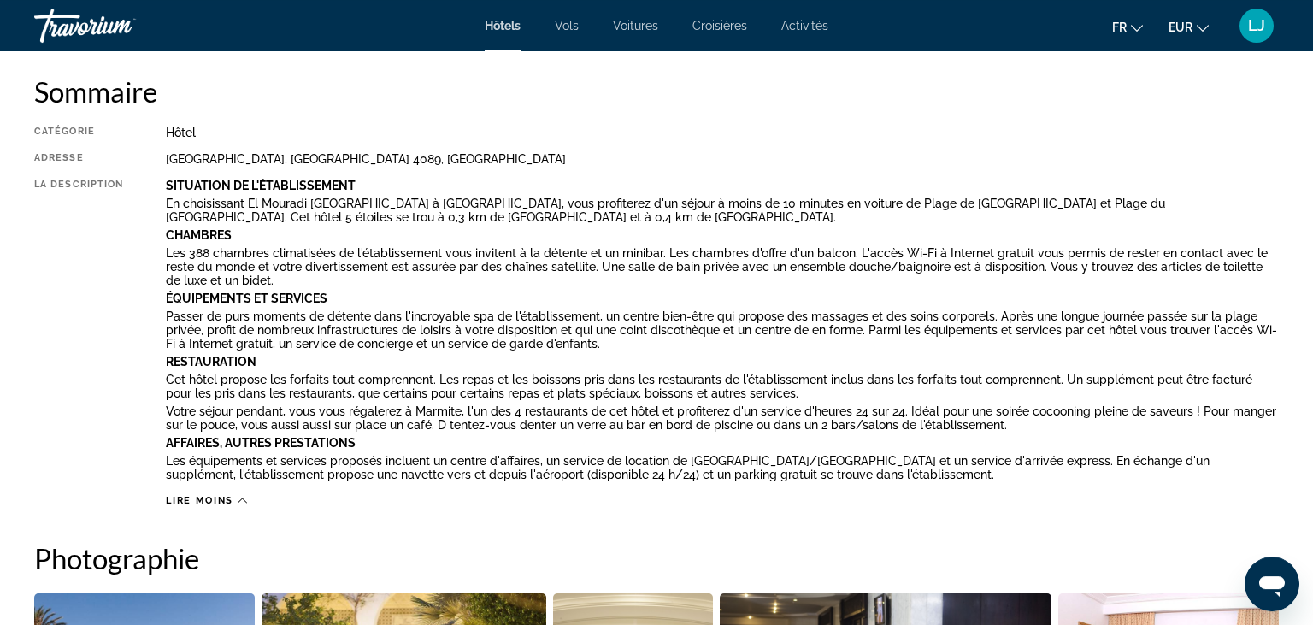
scroll to position [0, 0]
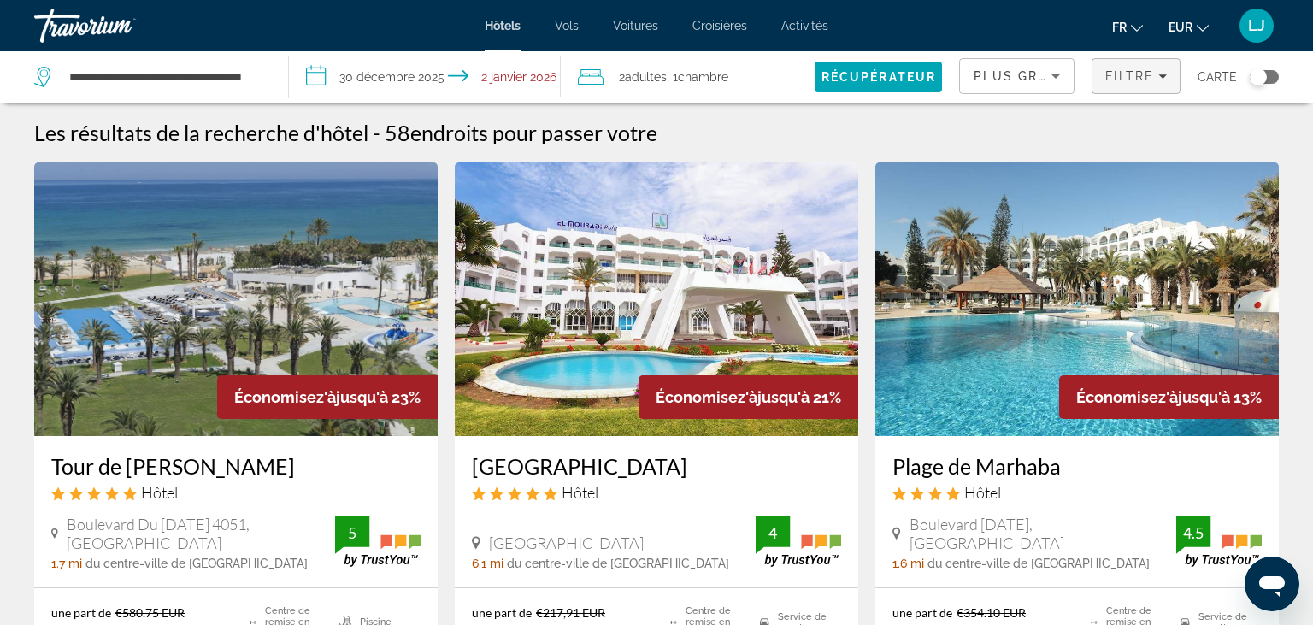
click at [1130, 78] on span "Filtre" at bounding box center [1130, 76] width 49 height 14
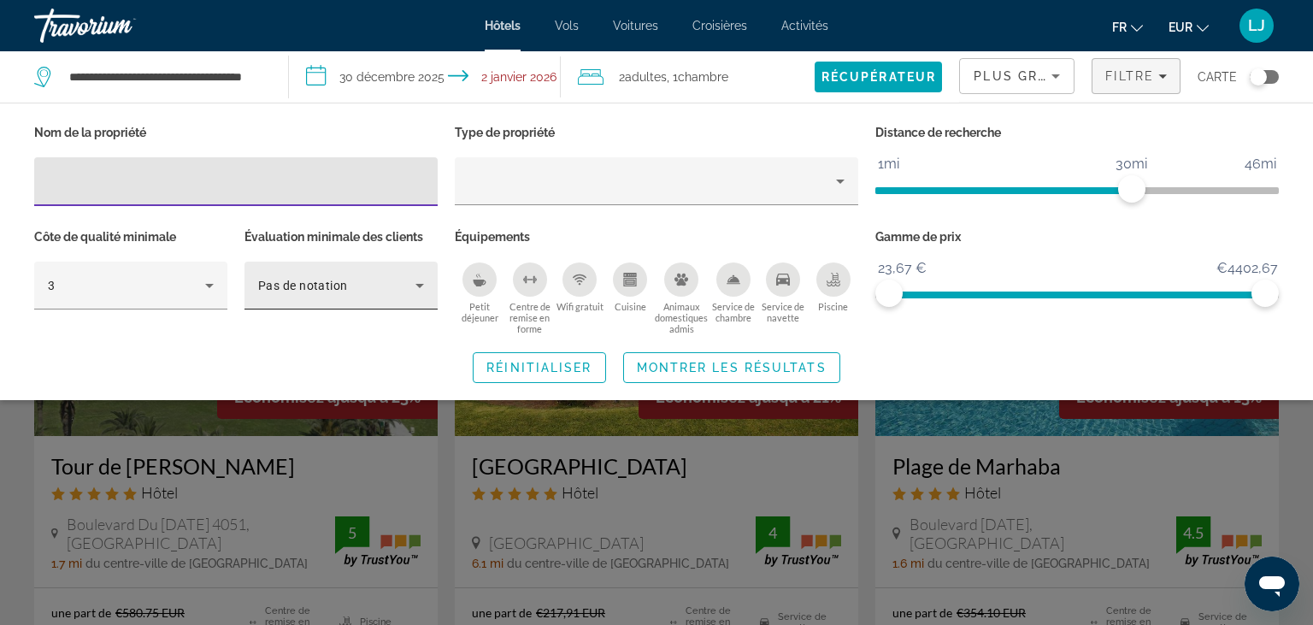
click at [390, 298] on div "Pas de notation" at bounding box center [341, 286] width 166 height 48
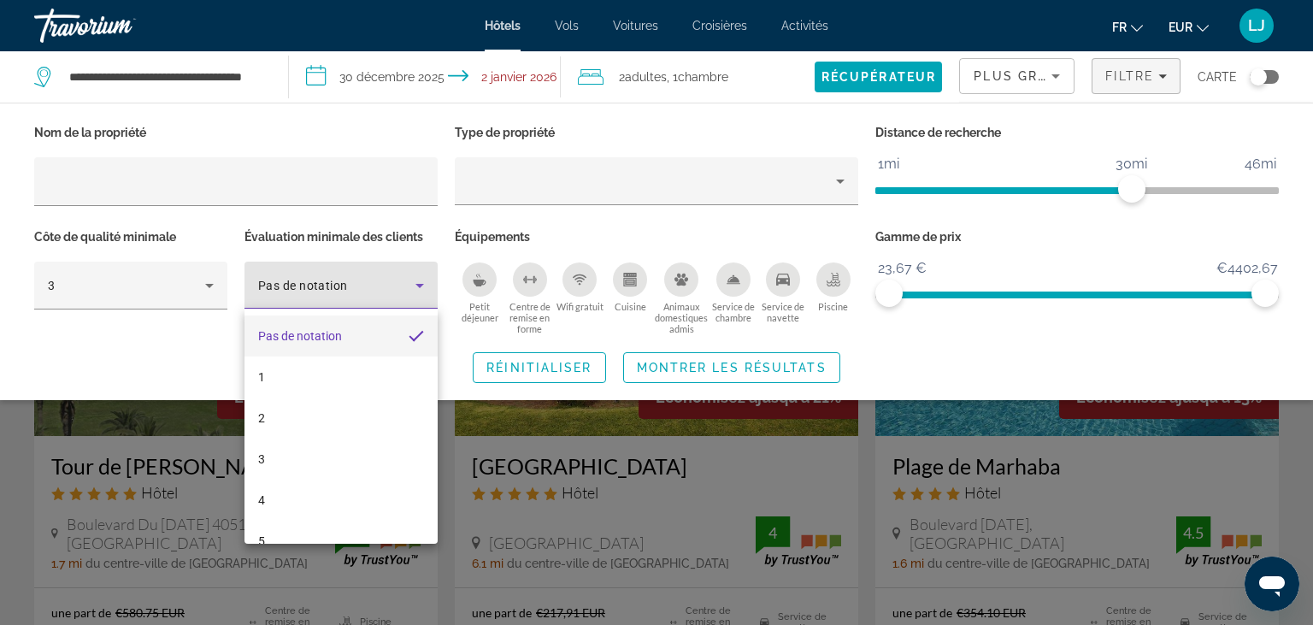
click at [390, 298] on div at bounding box center [656, 312] width 1313 height 625
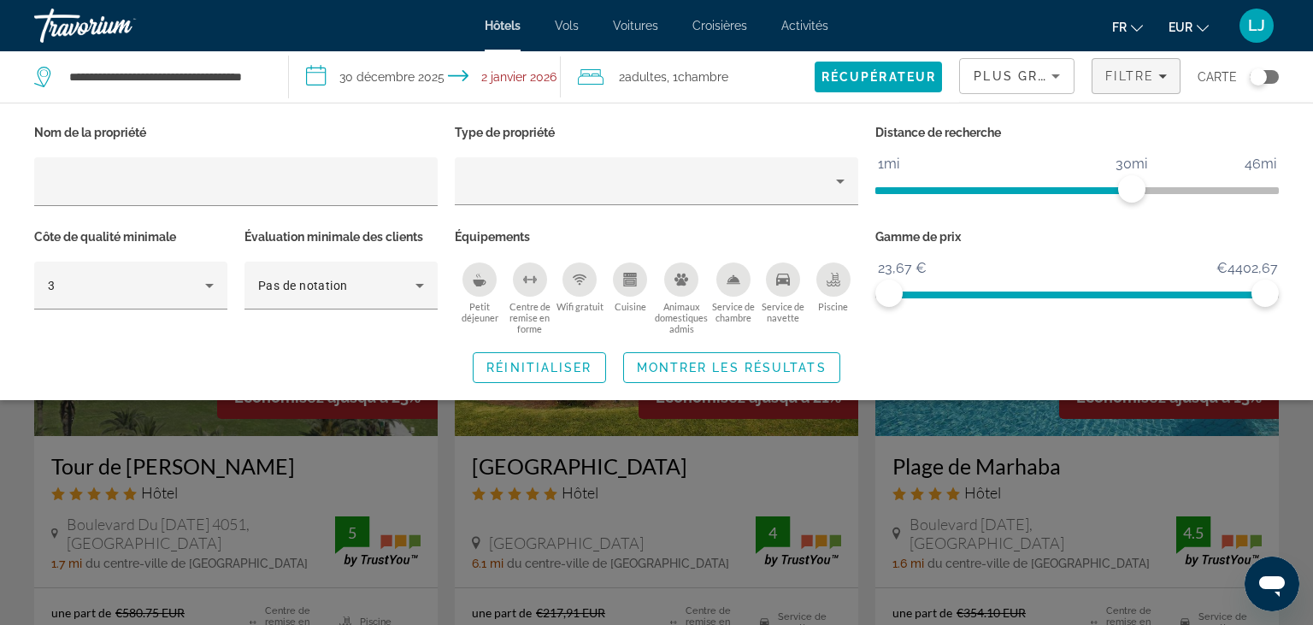
click at [1022, 429] on div "Soumission widget" at bounding box center [656, 441] width 1313 height 369
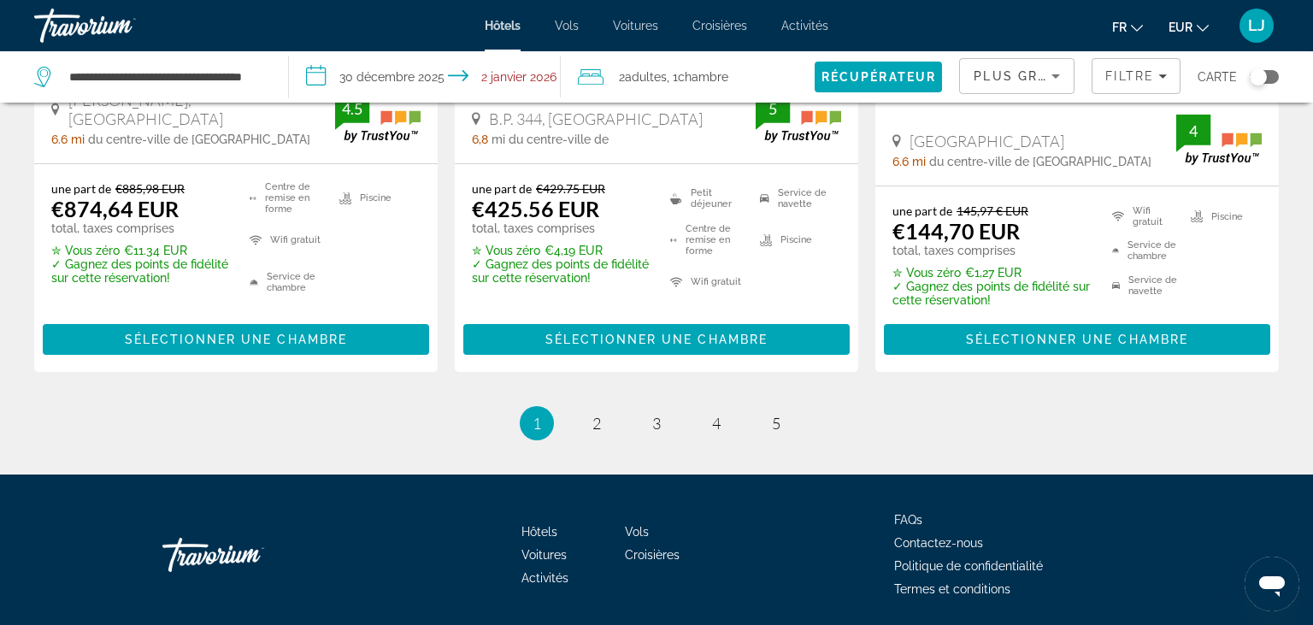
scroll to position [2445, 0]
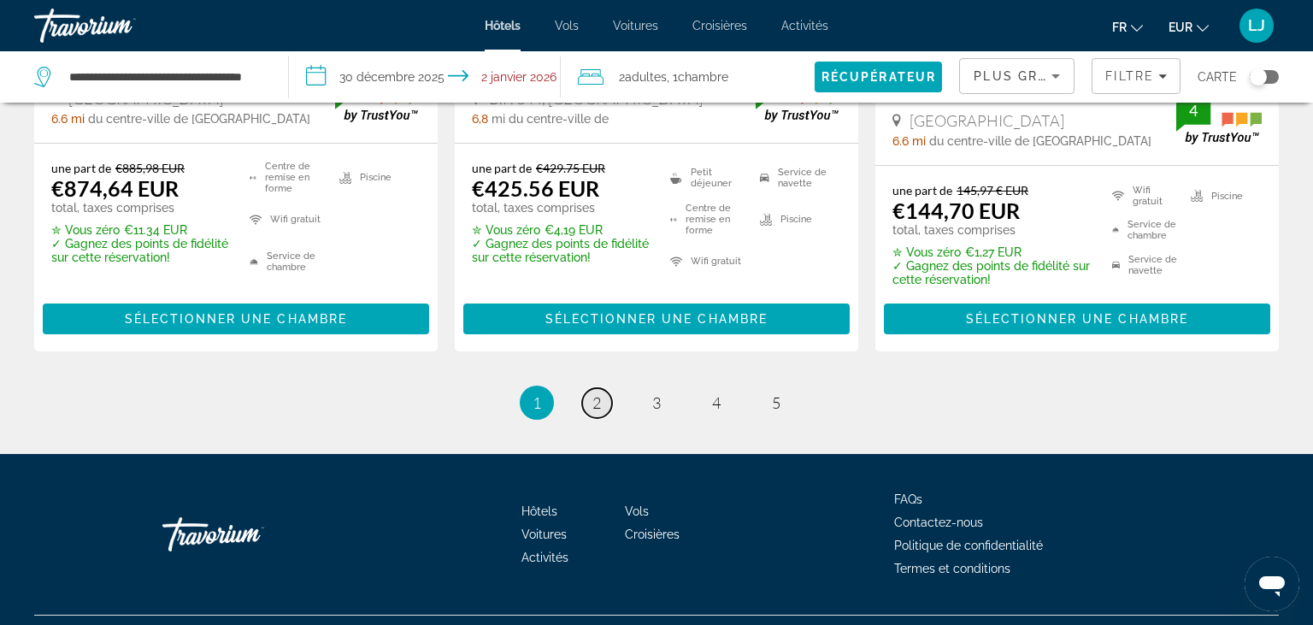
click at [599, 403] on span "2" at bounding box center [597, 402] width 9 height 19
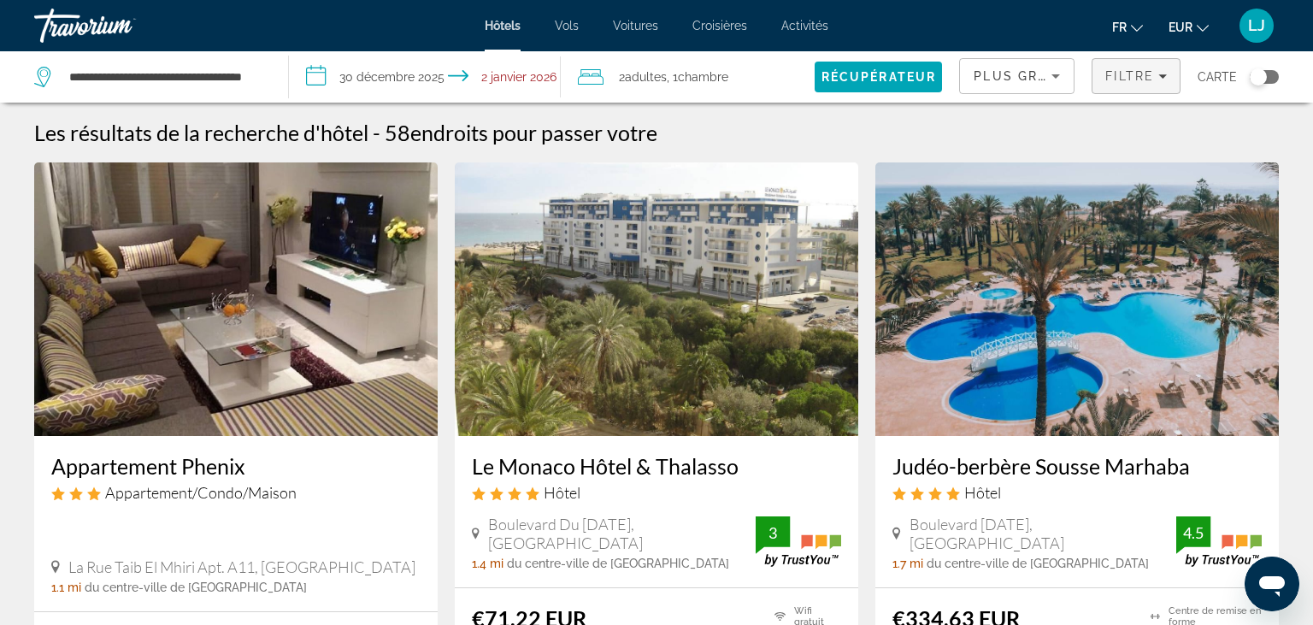
click at [1151, 66] on span "Filtres" at bounding box center [1136, 76] width 87 height 41
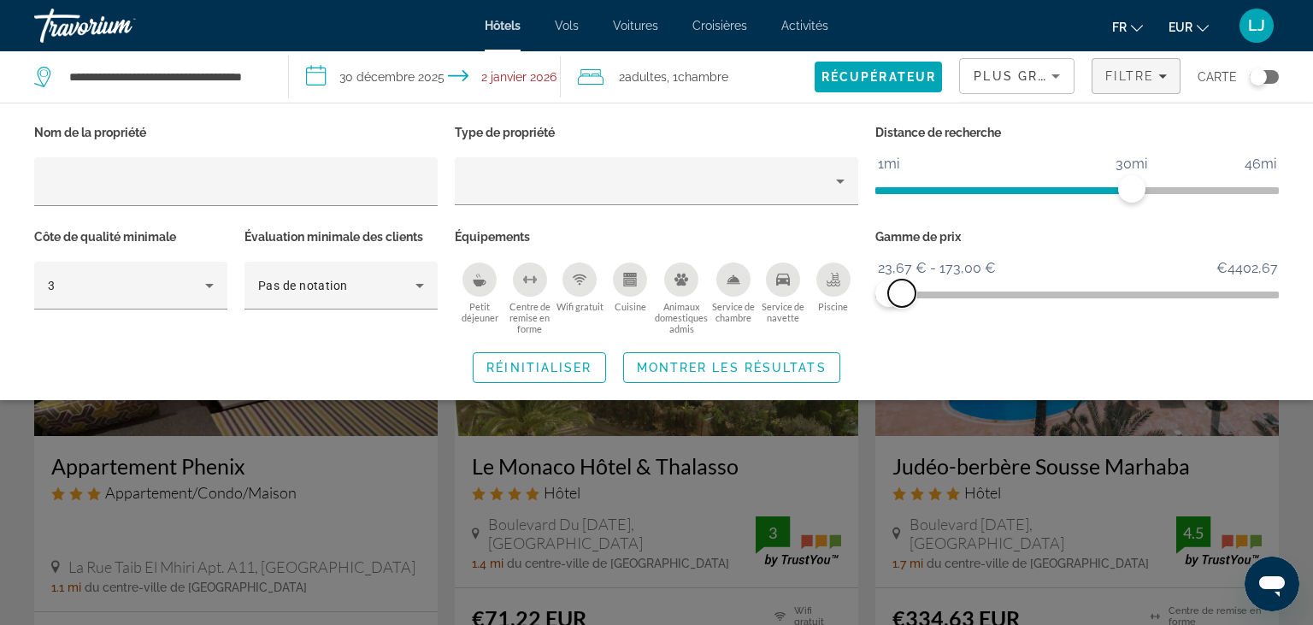
drag, startPoint x: 1266, startPoint y: 292, endPoint x: 902, endPoint y: 299, distance: 364.3
click at [902, 299] on span "ngx-slider-max" at bounding box center [901, 293] width 27 height 27
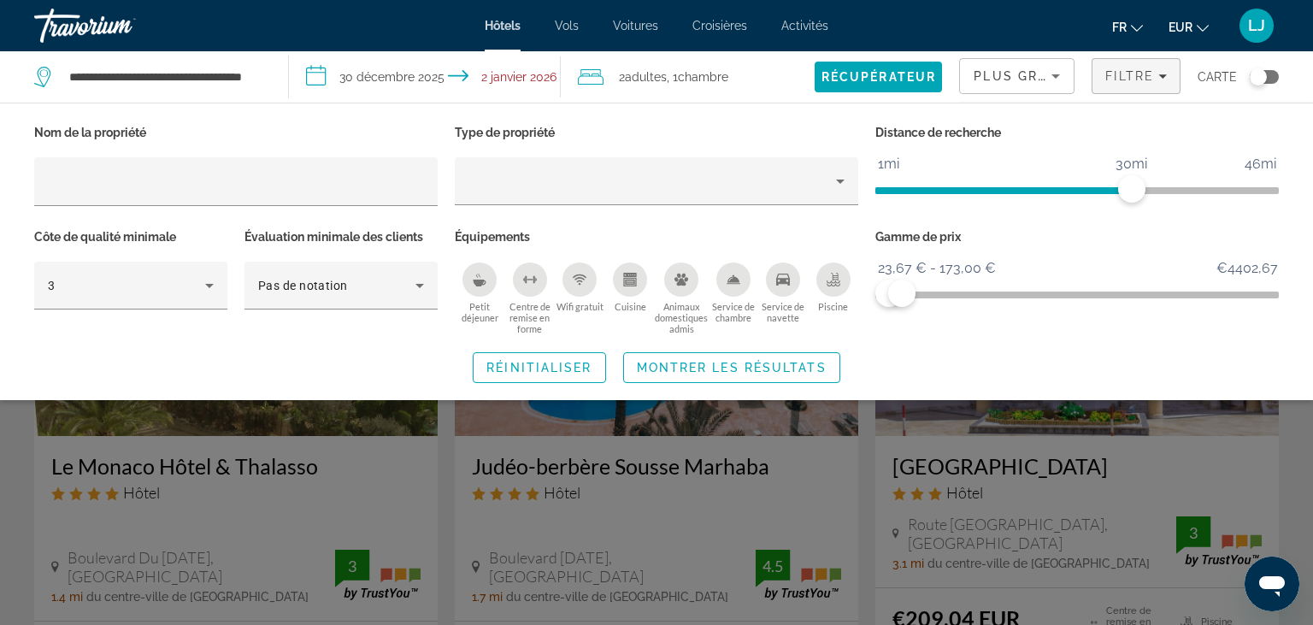
click at [1291, 426] on div "Soumission widget" at bounding box center [656, 441] width 1313 height 369
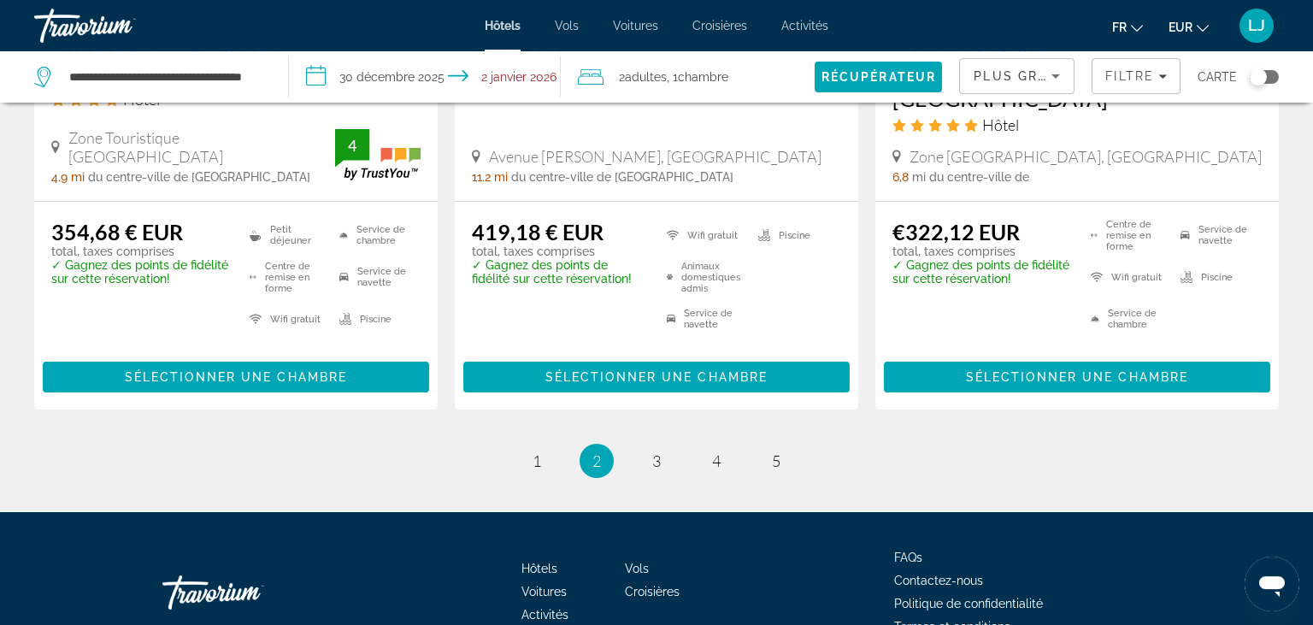
scroll to position [2386, 0]
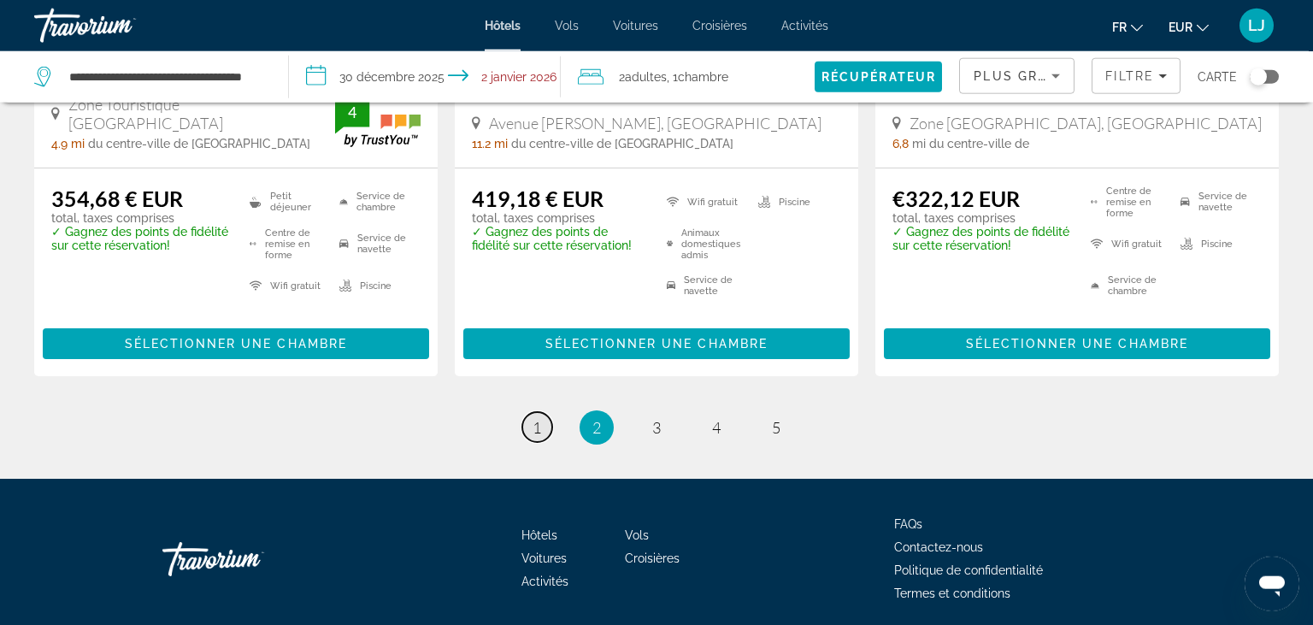
click at [532, 412] on link "page 1" at bounding box center [537, 427] width 30 height 30
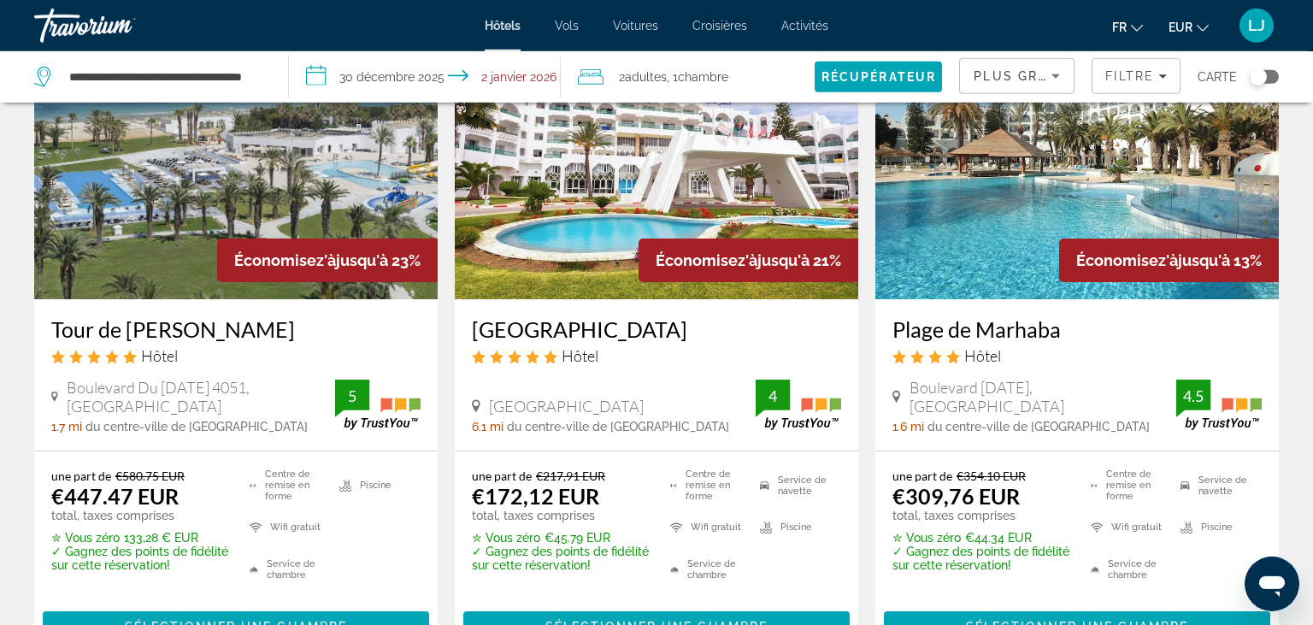
scroll to position [188, 0]
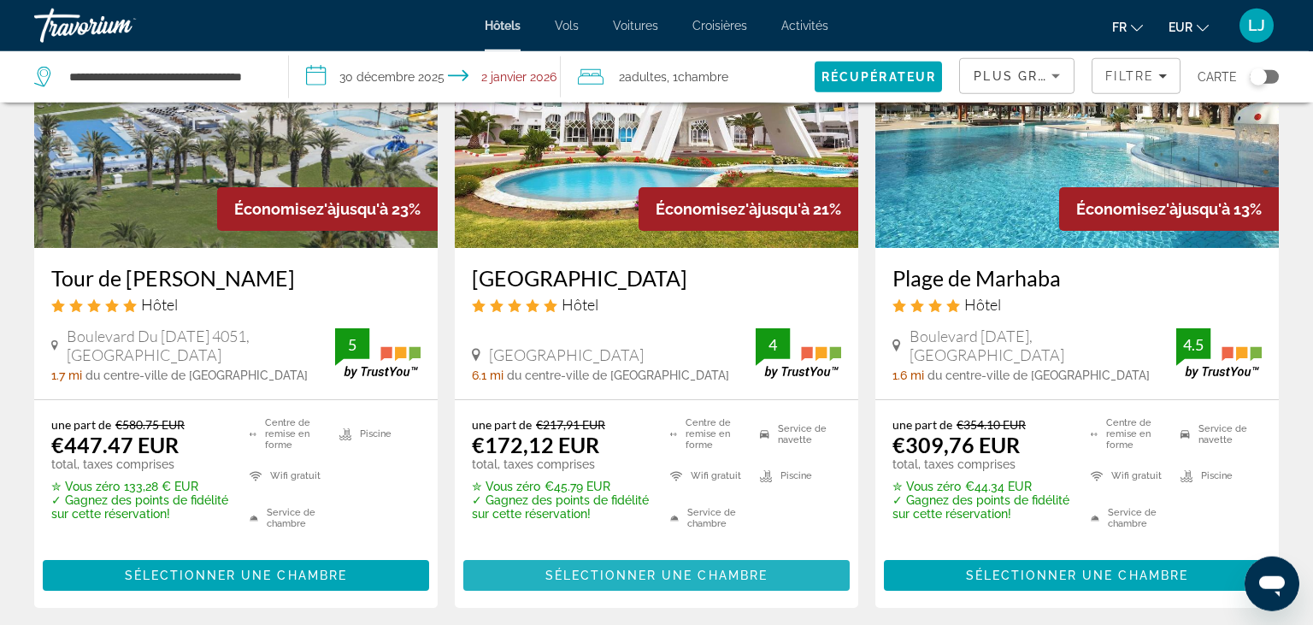
click at [635, 576] on span "Sélectionner une chambre" at bounding box center [657, 576] width 222 height 14
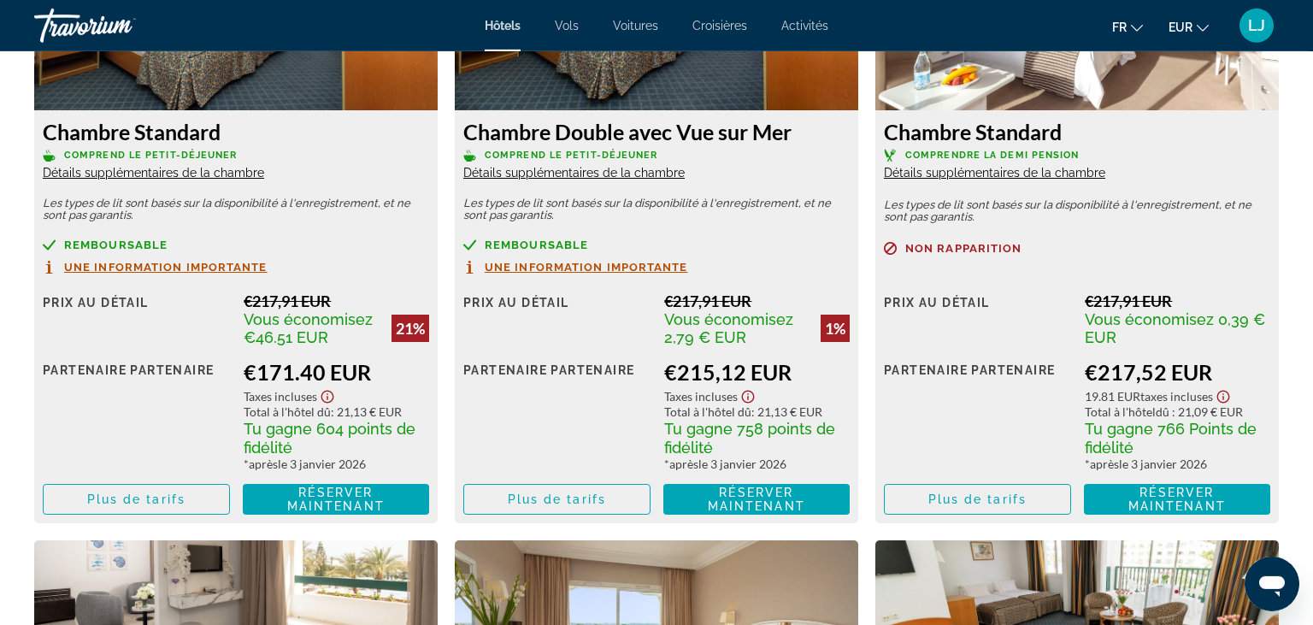
scroll to position [2517, 0]
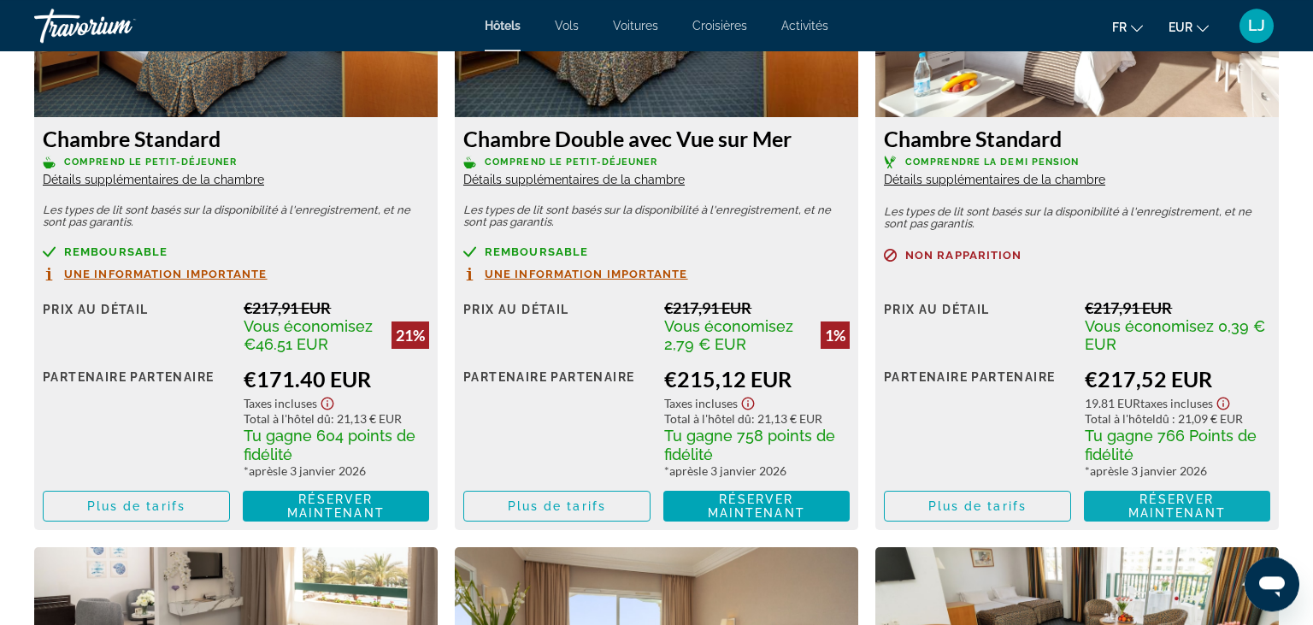
click at [1129, 508] on span "Réserver maintenant" at bounding box center [1177, 506] width 97 height 27
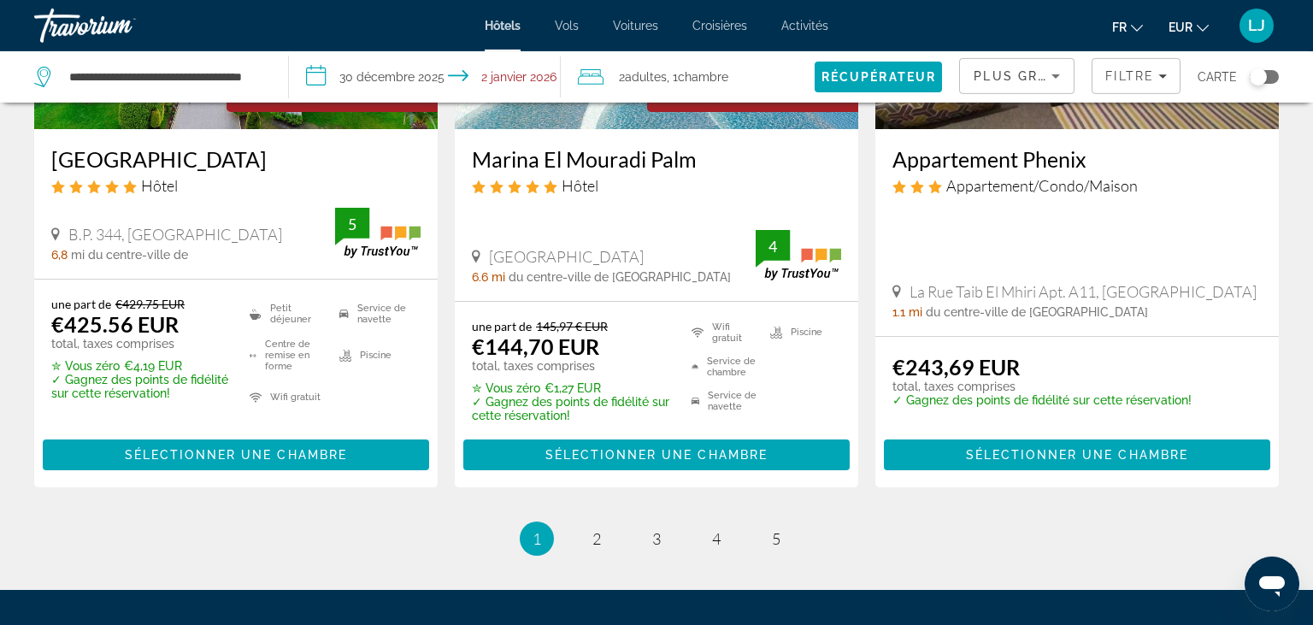
scroll to position [2314, 0]
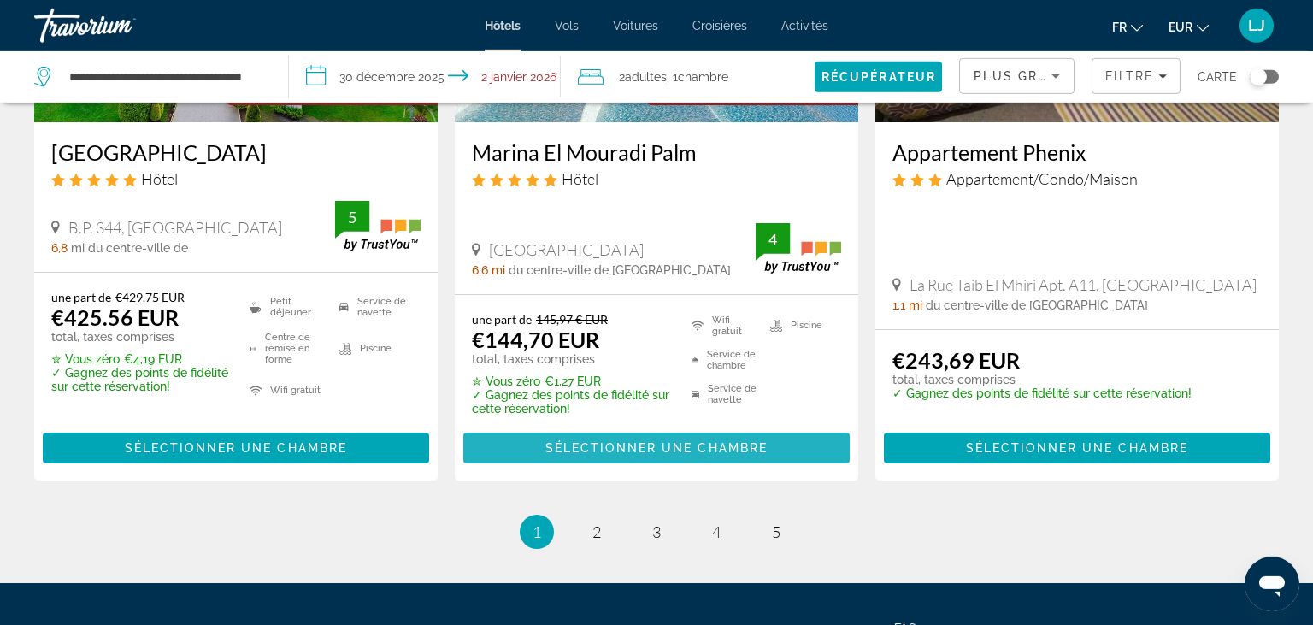
click at [665, 452] on span "Sélectionner une chambre" at bounding box center [657, 448] width 222 height 14
